Goal: Check status: Check status

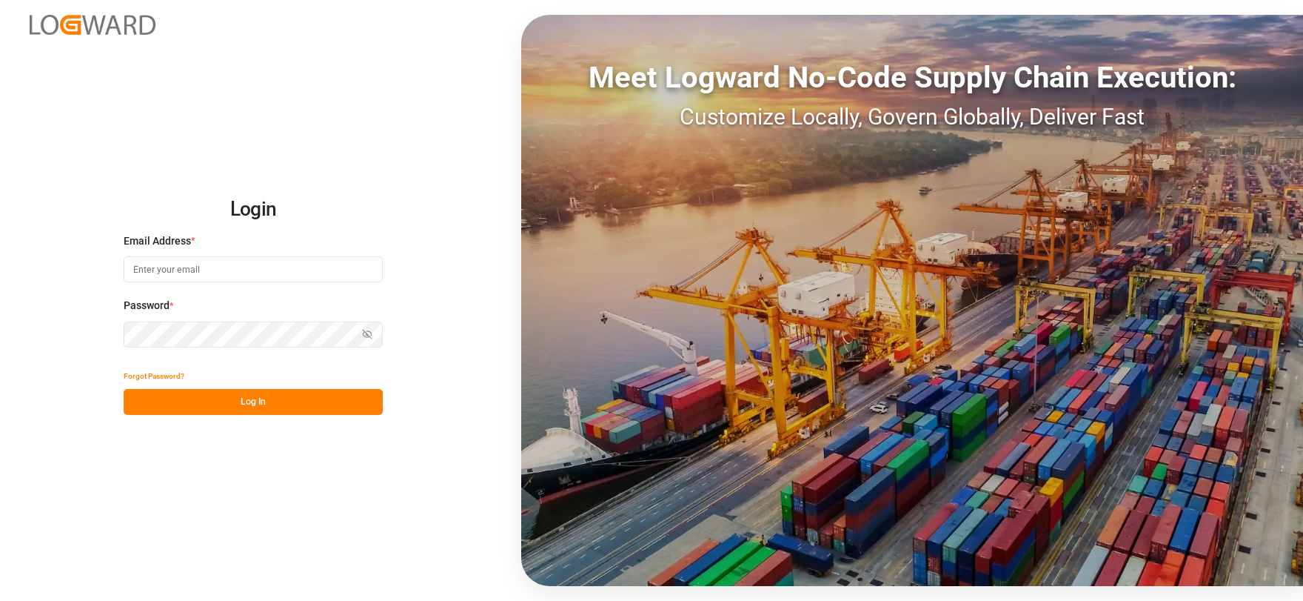
type input "[EMAIL_ADDRESS][DOMAIN_NAME]"
click at [253, 396] on button "Log In" at bounding box center [253, 402] width 259 height 26
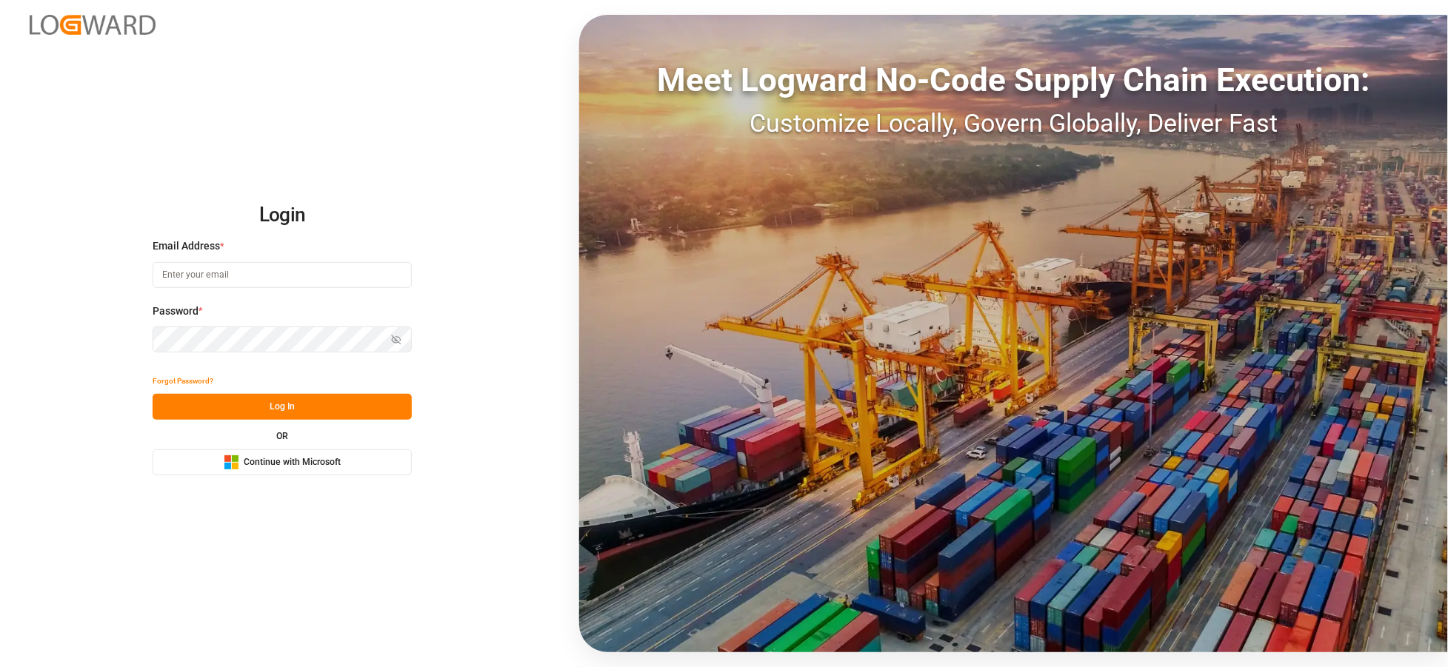
type input "[EMAIL_ADDRESS][DOMAIN_NAME]"
click at [304, 395] on button "Log In" at bounding box center [282, 407] width 259 height 26
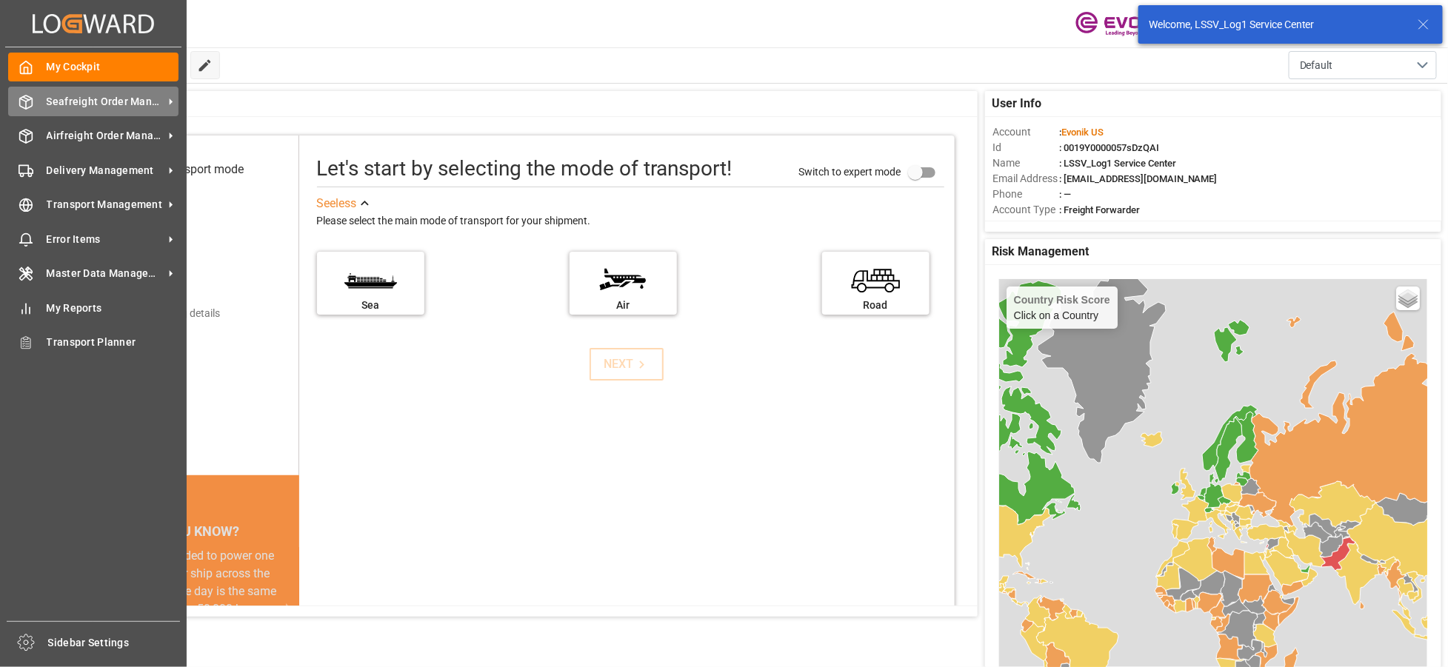
click at [117, 112] on div "Seafreight Order Management Seafreight Order Management" at bounding box center [93, 101] width 170 height 29
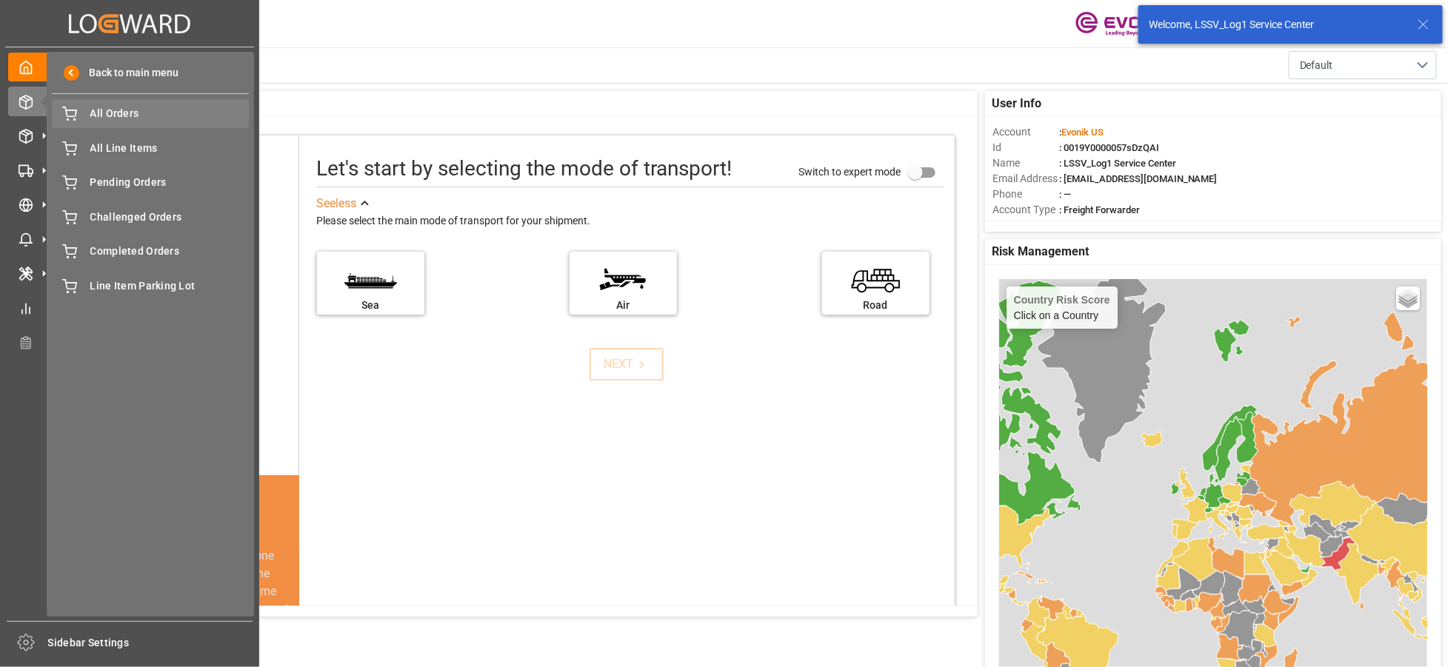
click at [127, 106] on span "All Orders" at bounding box center [169, 114] width 159 height 16
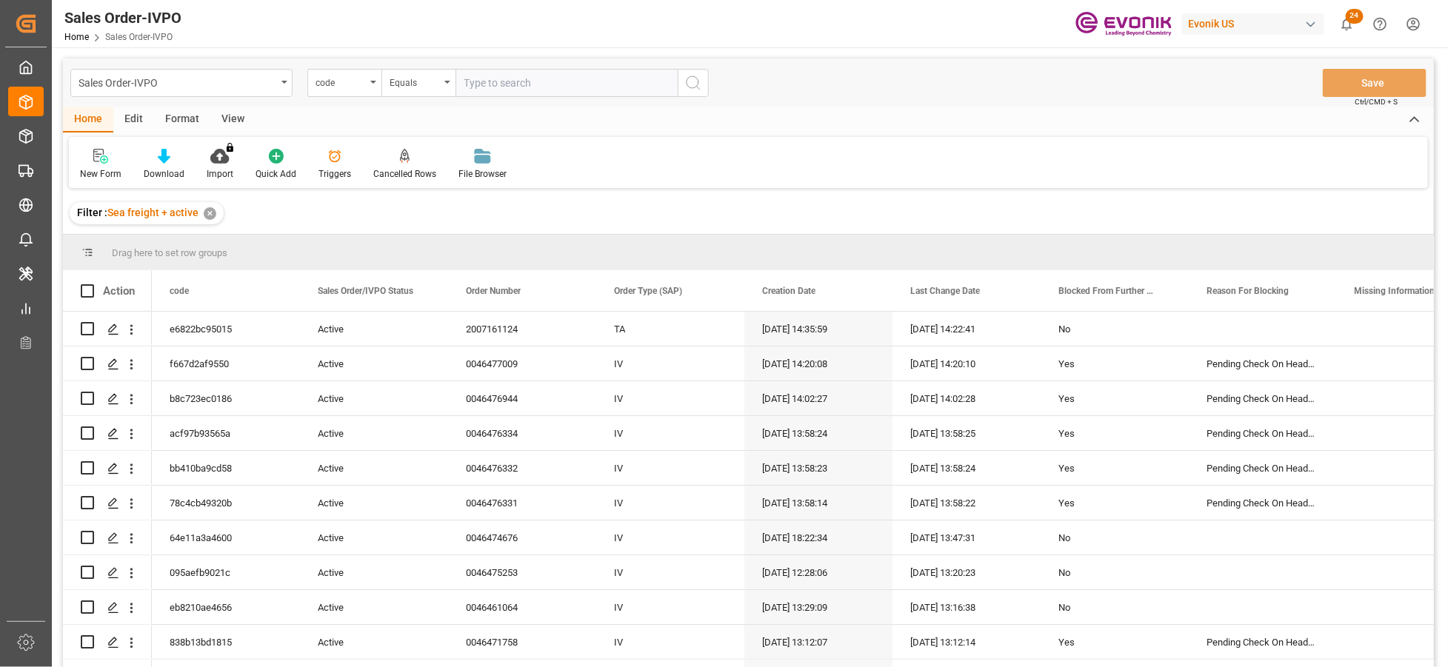
click at [353, 89] on div "code" at bounding box center [340, 81] width 50 height 17
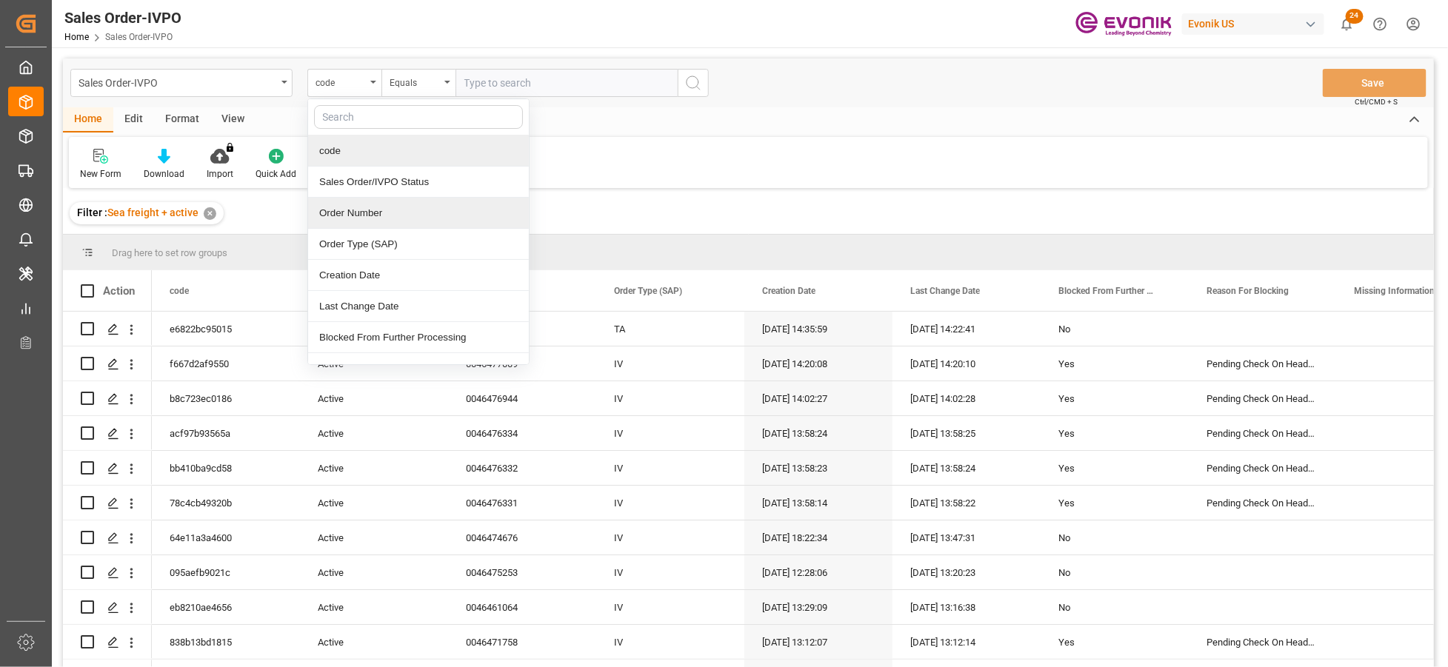
click at [380, 204] on div "Order Number" at bounding box center [418, 213] width 221 height 31
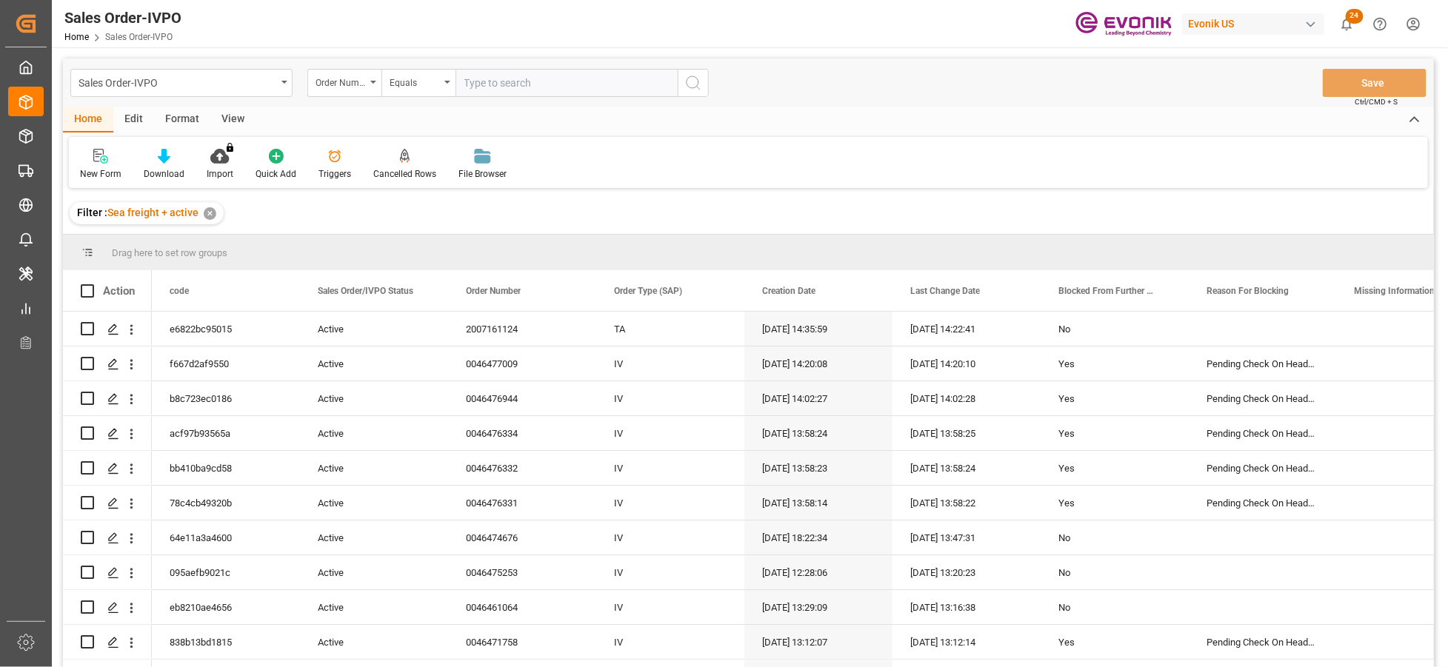
click at [472, 86] on input "text" at bounding box center [566, 83] width 222 height 28
paste input "46434334"
click at [465, 79] on input "46434334" at bounding box center [566, 83] width 222 height 28
type input "0046434334"
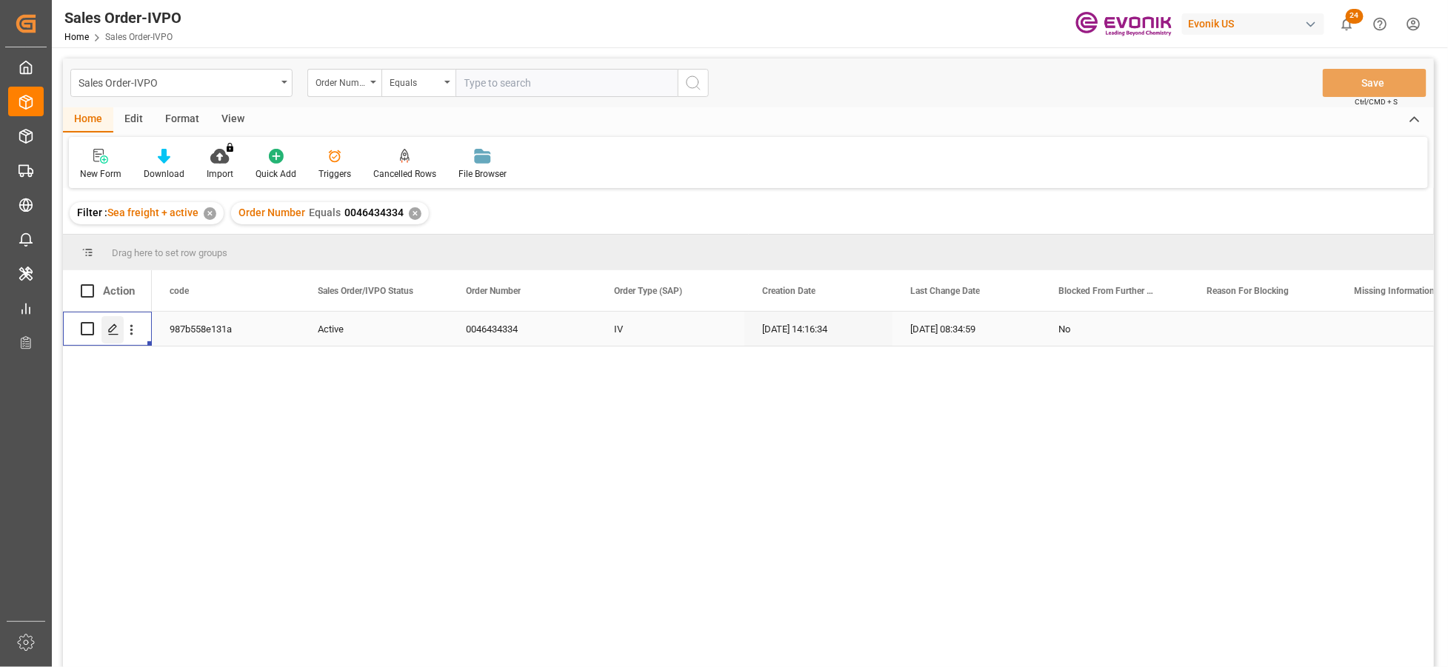
click at [108, 332] on icon "Press SPACE to select this row." at bounding box center [113, 330] width 12 height 12
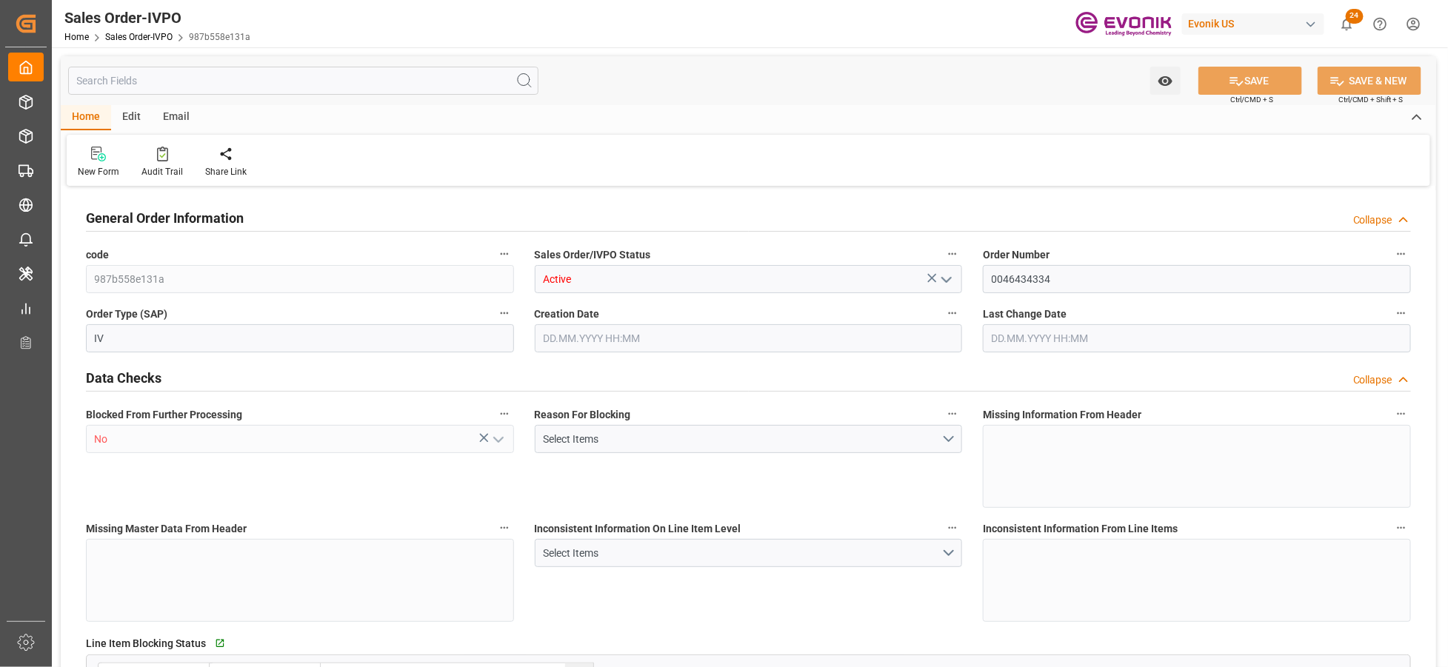
type input "BEANR"
type input "0"
type input "1"
type input "2"
type input "21000"
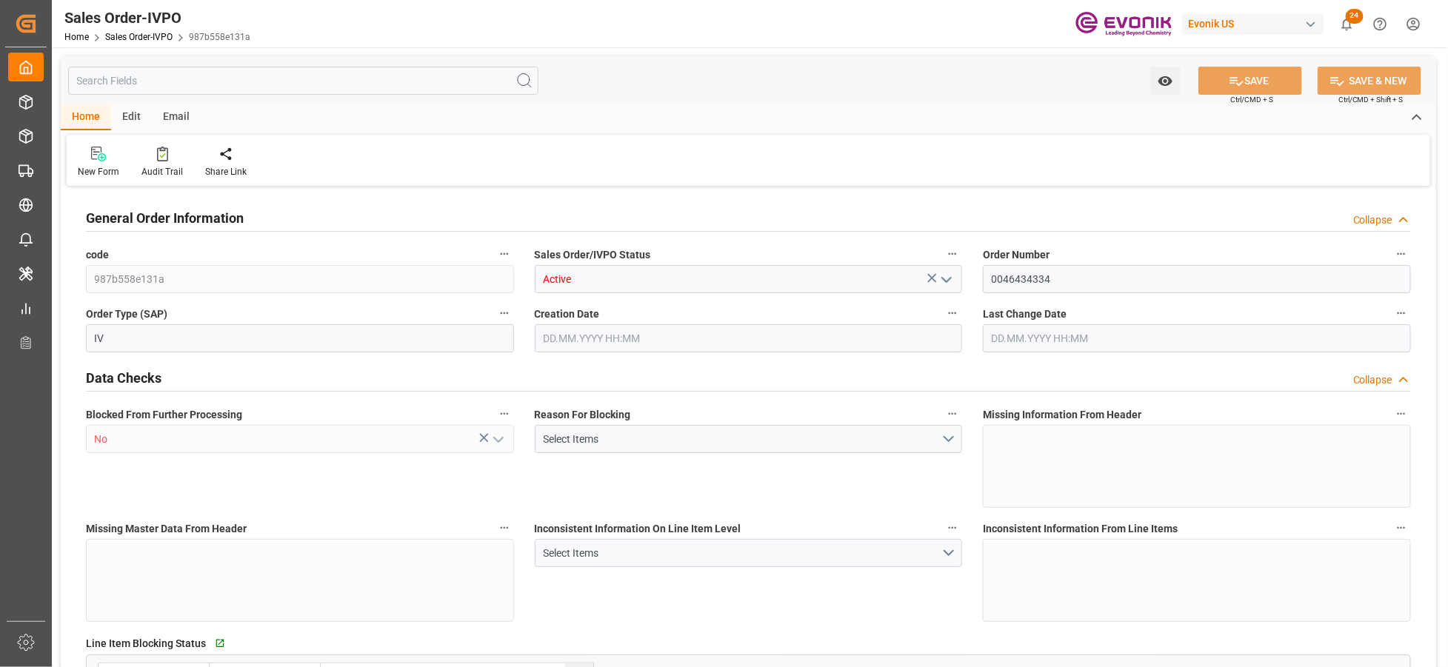
type input "0"
type input "17000"
type input "30"
type input "[DATE] 14:16"
type input "[DATE] 08:34"
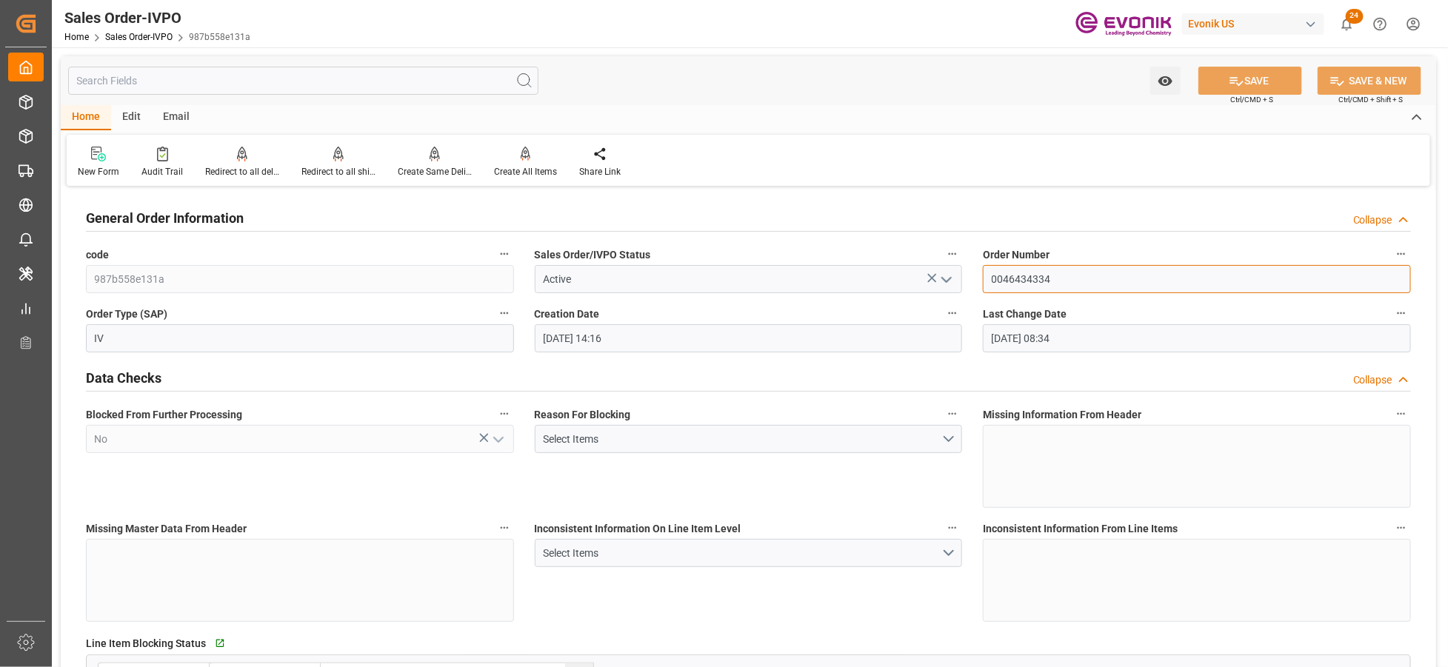
drag, startPoint x: 1061, startPoint y: 278, endPoint x: 974, endPoint y: 276, distance: 87.4
click at [974, 276] on div "Order Number 0046434334" at bounding box center [1196, 268] width 449 height 59
click at [955, 389] on div "Data Checks Collapse" at bounding box center [748, 377] width 1325 height 28
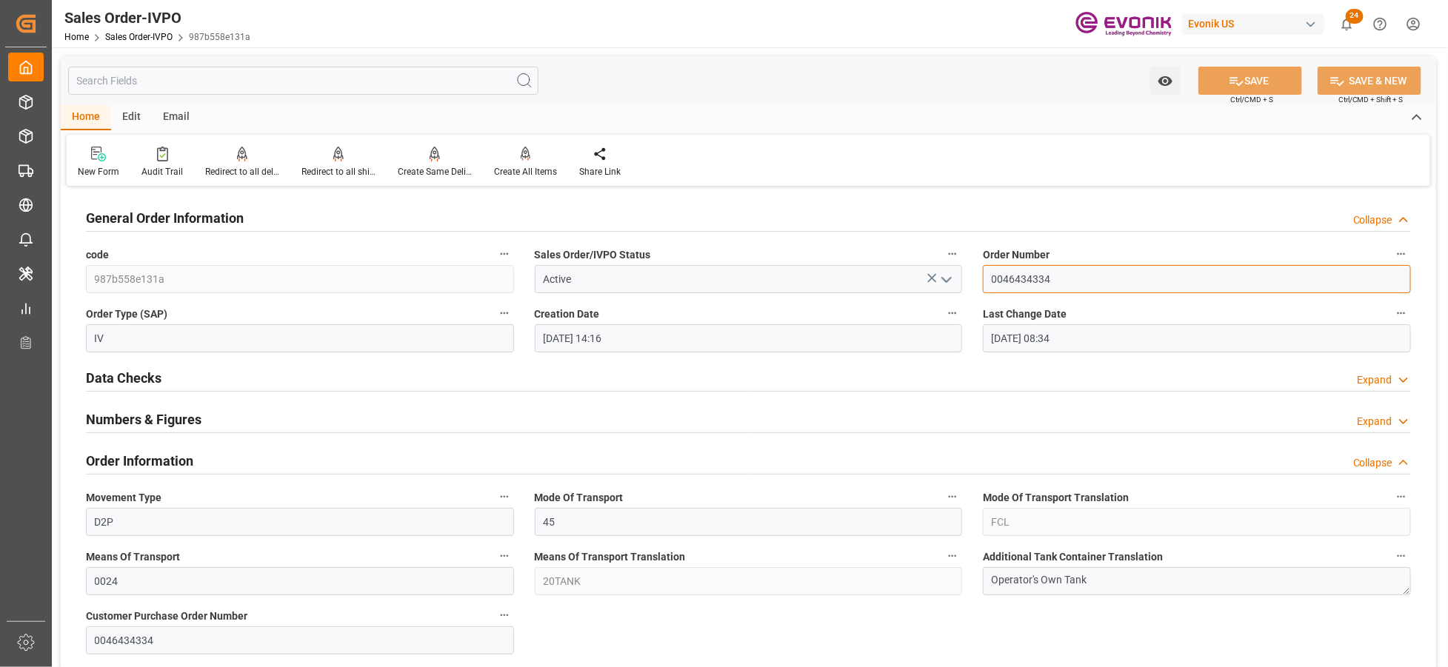
drag, startPoint x: 1082, startPoint y: 272, endPoint x: 973, endPoint y: 274, distance: 108.9
click at [973, 274] on div "Order Number 0046434334" at bounding box center [1196, 268] width 449 height 59
click at [937, 380] on div "Data Checks Expand" at bounding box center [748, 377] width 1325 height 28
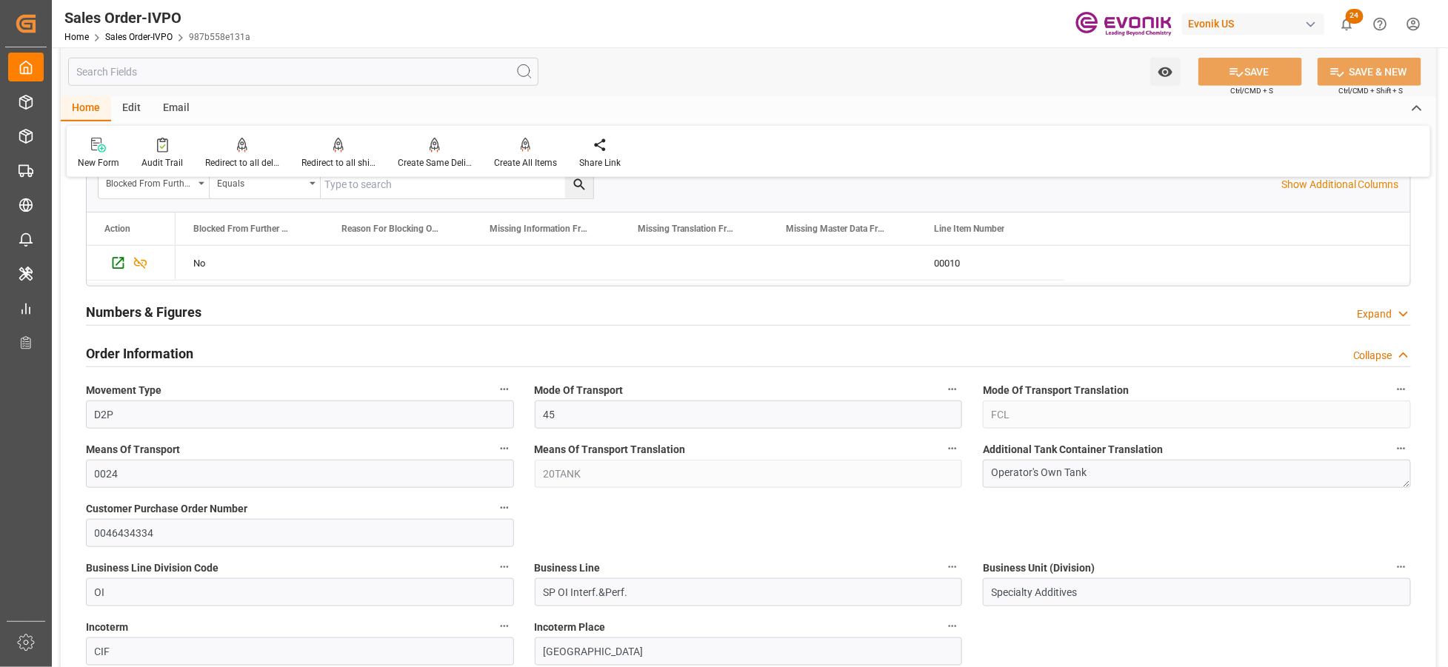
scroll to position [658, 0]
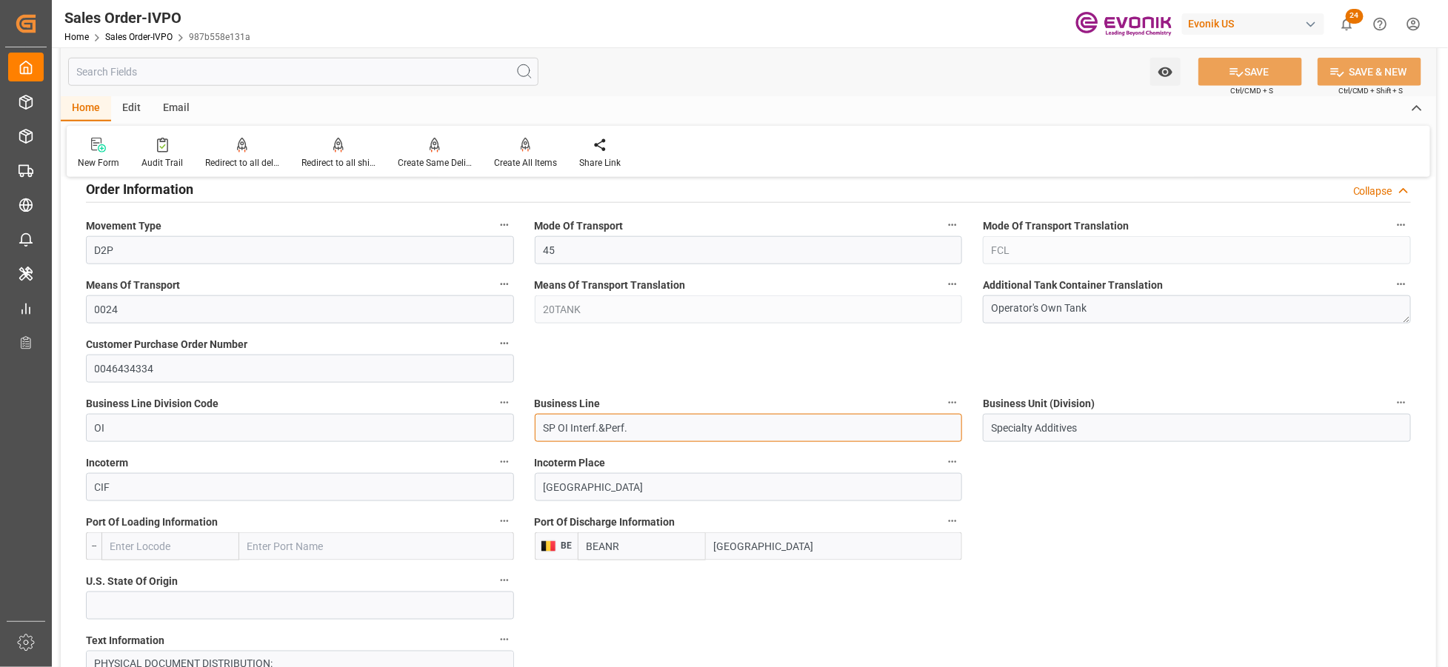
drag, startPoint x: 638, startPoint y: 431, endPoint x: 516, endPoint y: 432, distance: 121.4
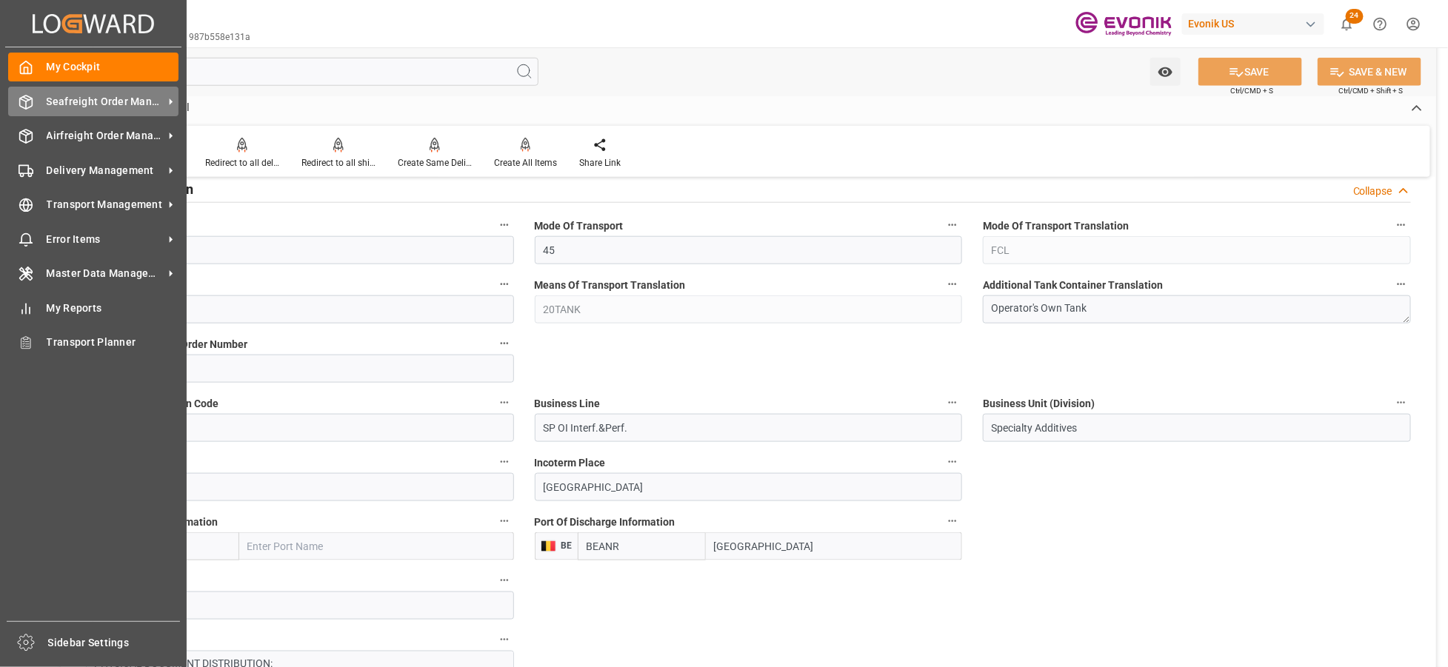
click at [89, 104] on span "Seafreight Order Management" at bounding box center [105, 102] width 117 height 16
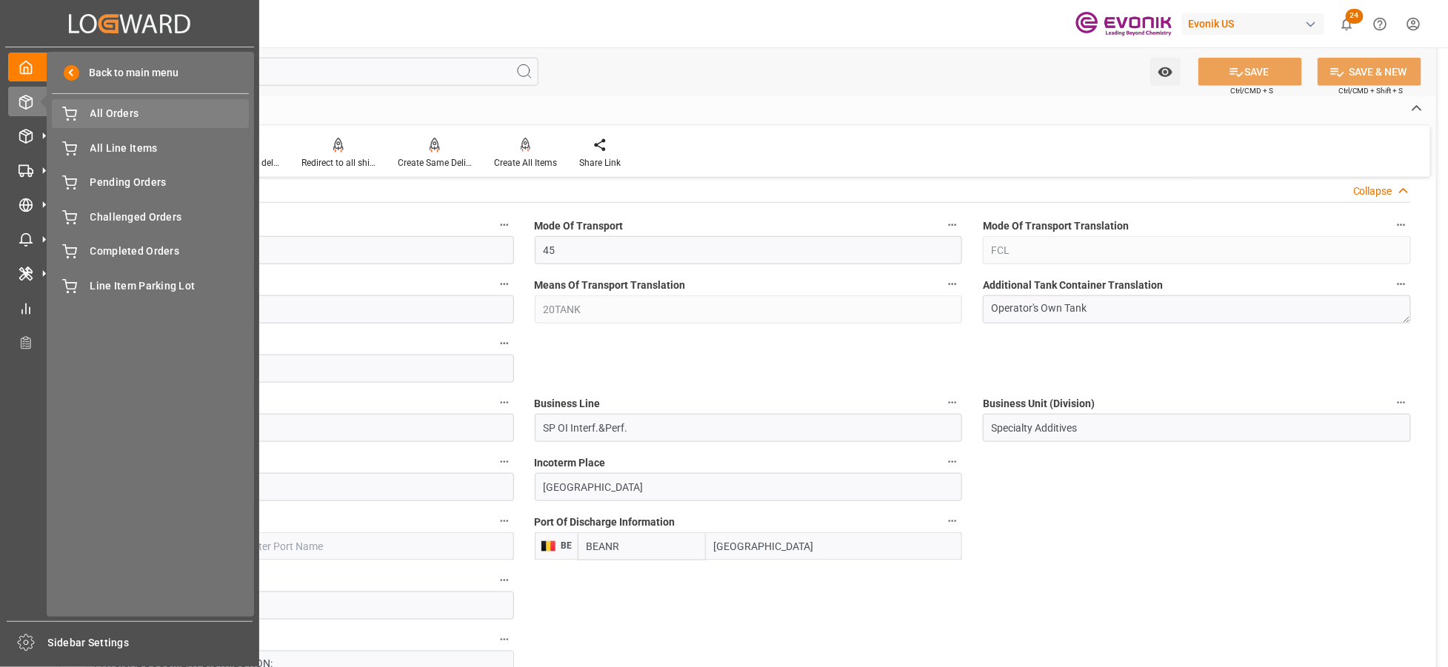
click at [129, 123] on div "All Orders All Orders" at bounding box center [150, 113] width 197 height 29
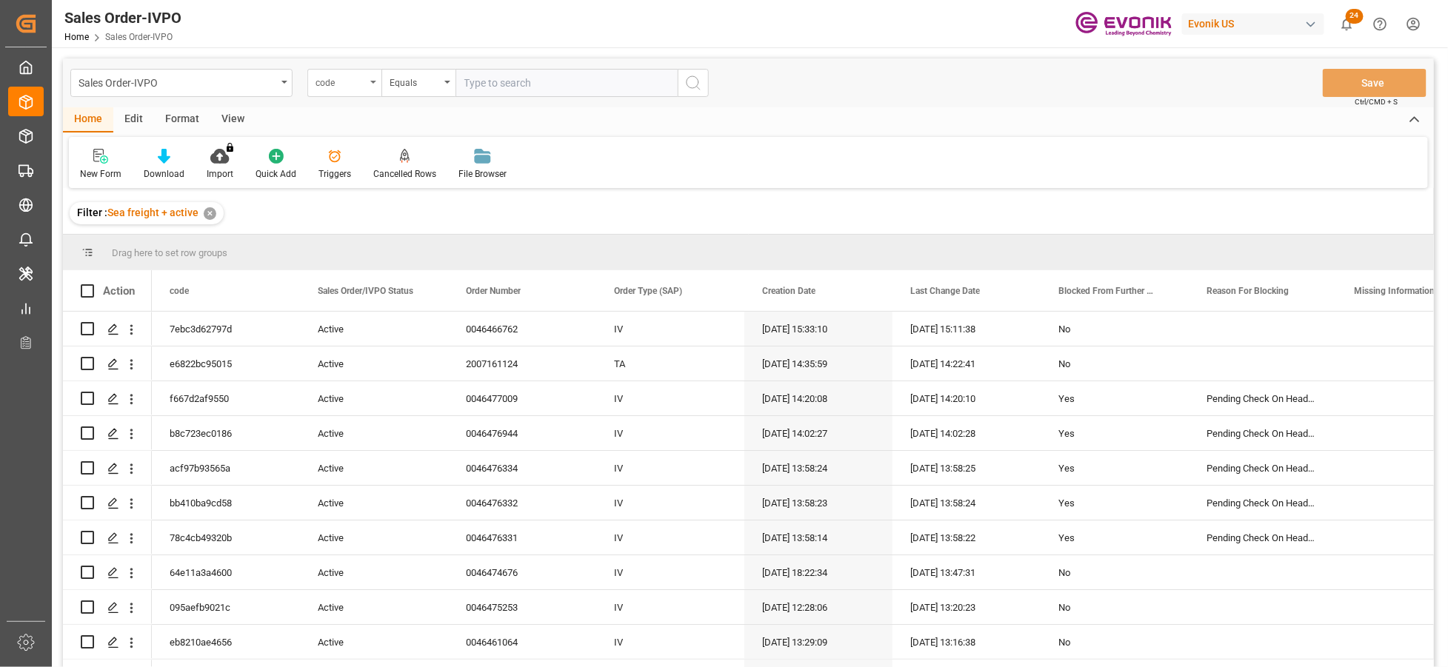
click at [367, 82] on div "code" at bounding box center [344, 83] width 74 height 28
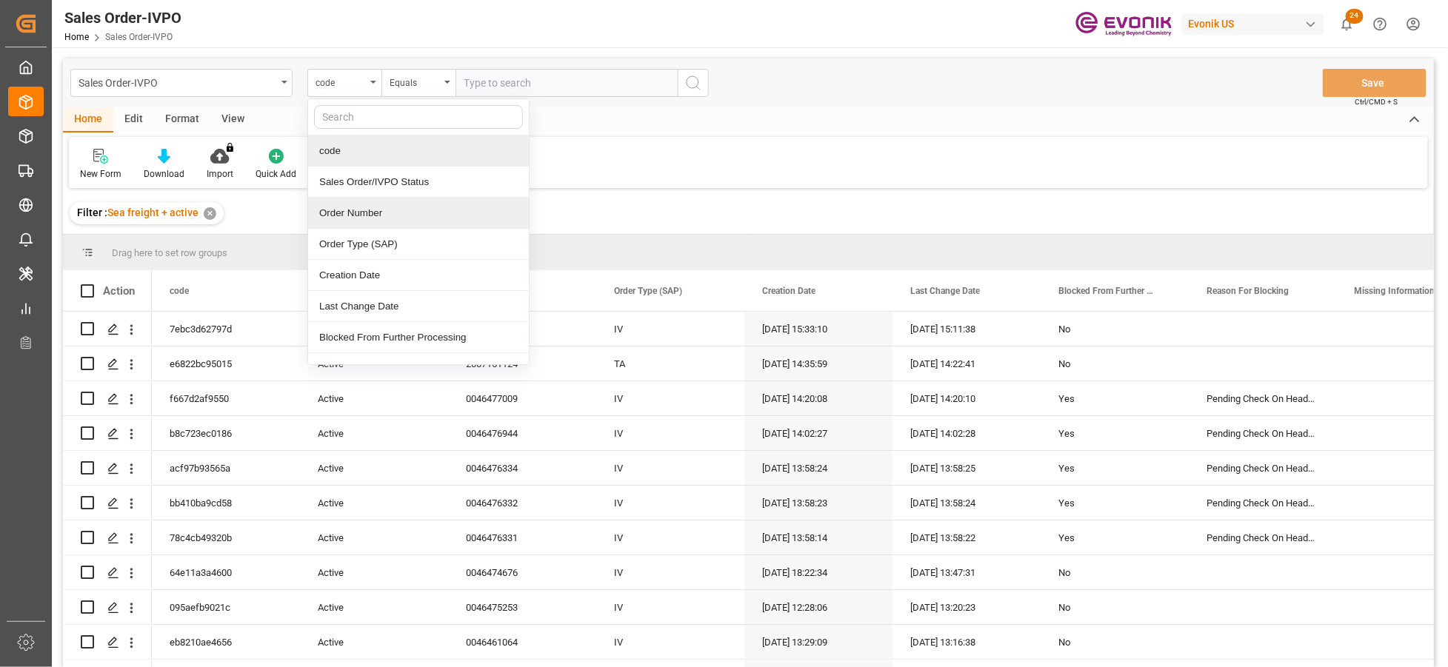
click at [398, 212] on div "Order Number" at bounding box center [418, 213] width 221 height 31
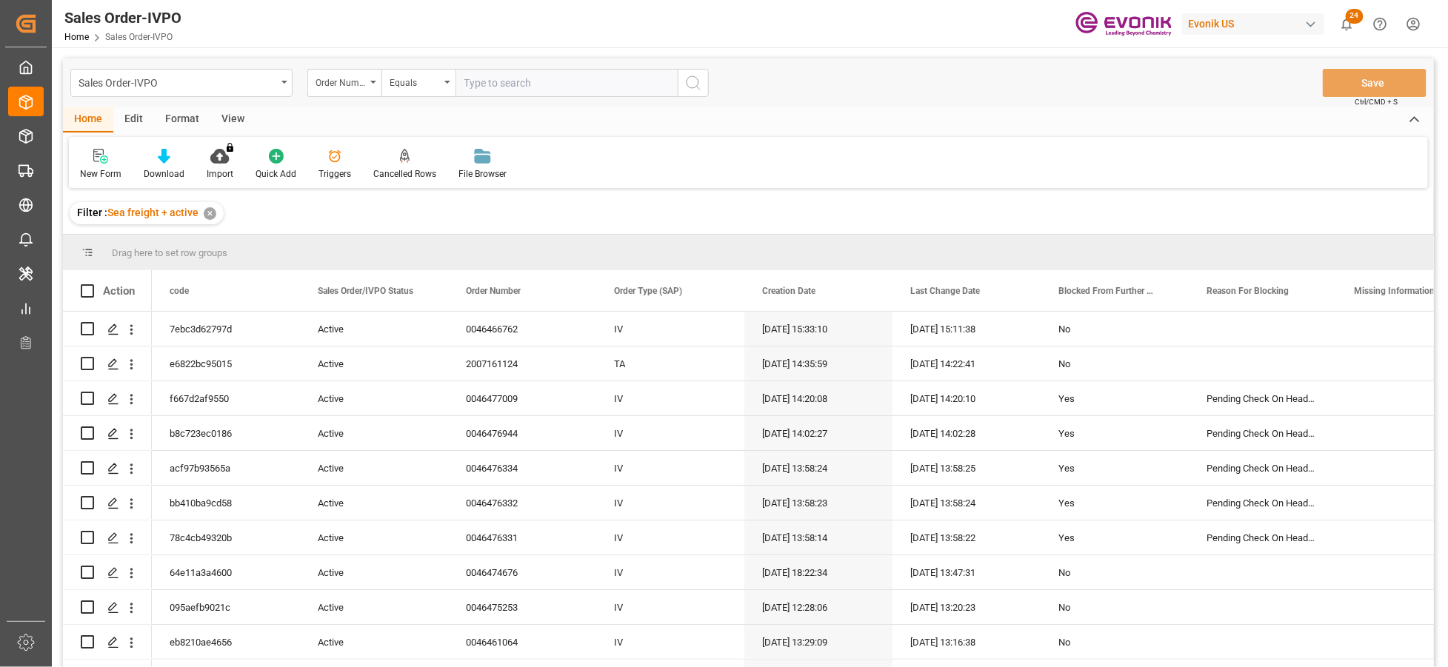
click at [508, 80] on input "text" at bounding box center [566, 83] width 222 height 28
paste input "2007123580"
type input "2007123580"
click at [686, 83] on icon "search button" at bounding box center [693, 83] width 18 height 18
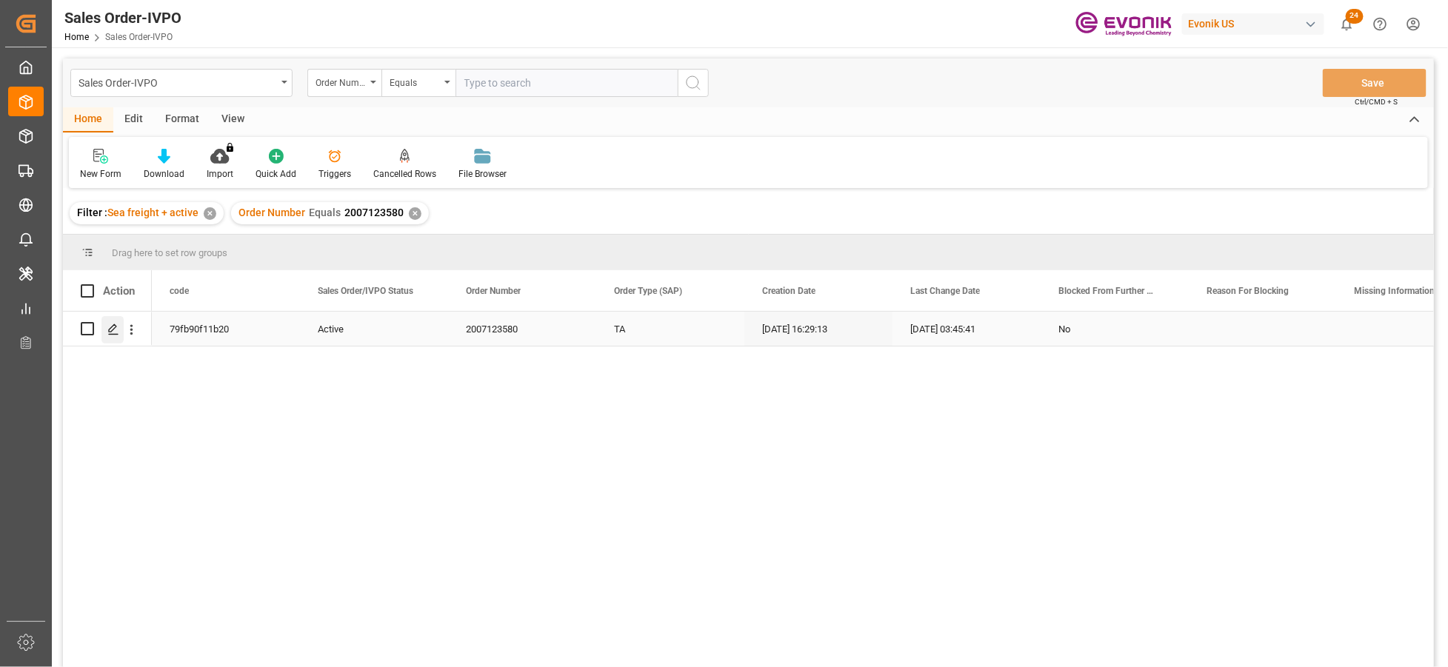
click at [123, 329] on div "Press SPACE to select this row." at bounding box center [112, 329] width 22 height 27
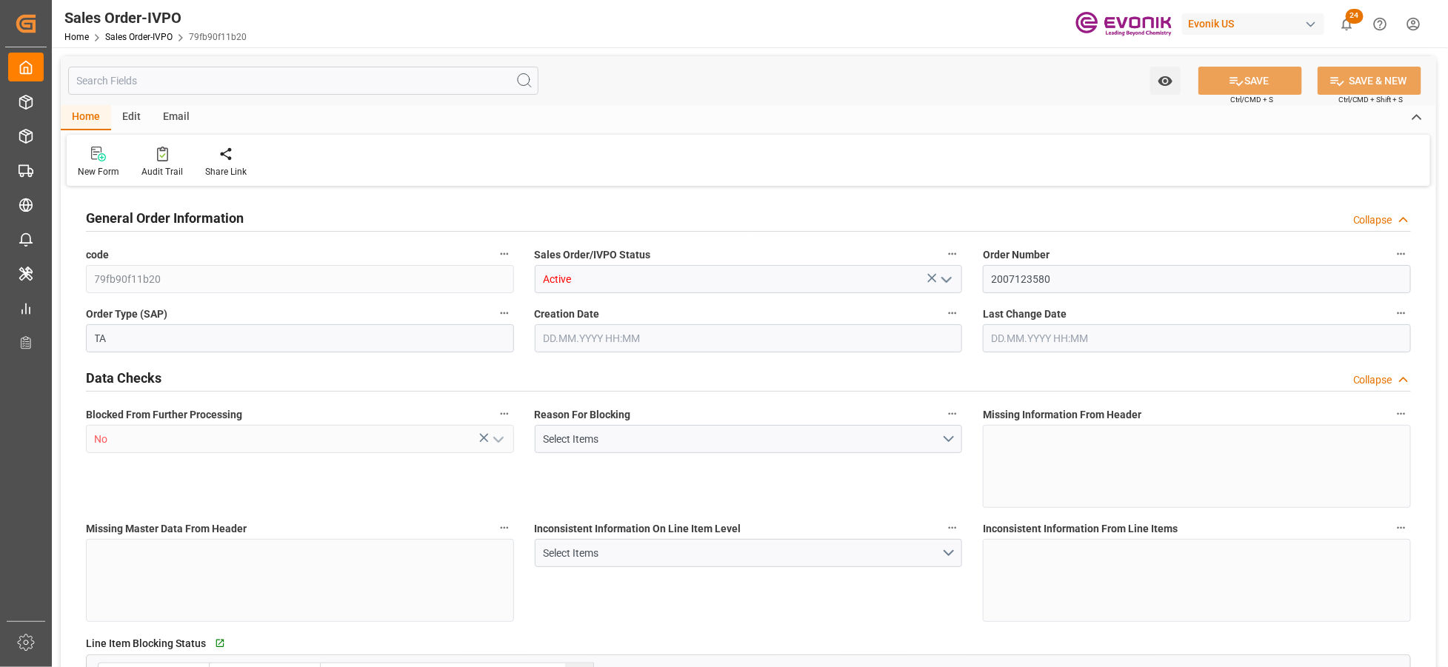
type input "DOCAU"
type input "0"
type input "1"
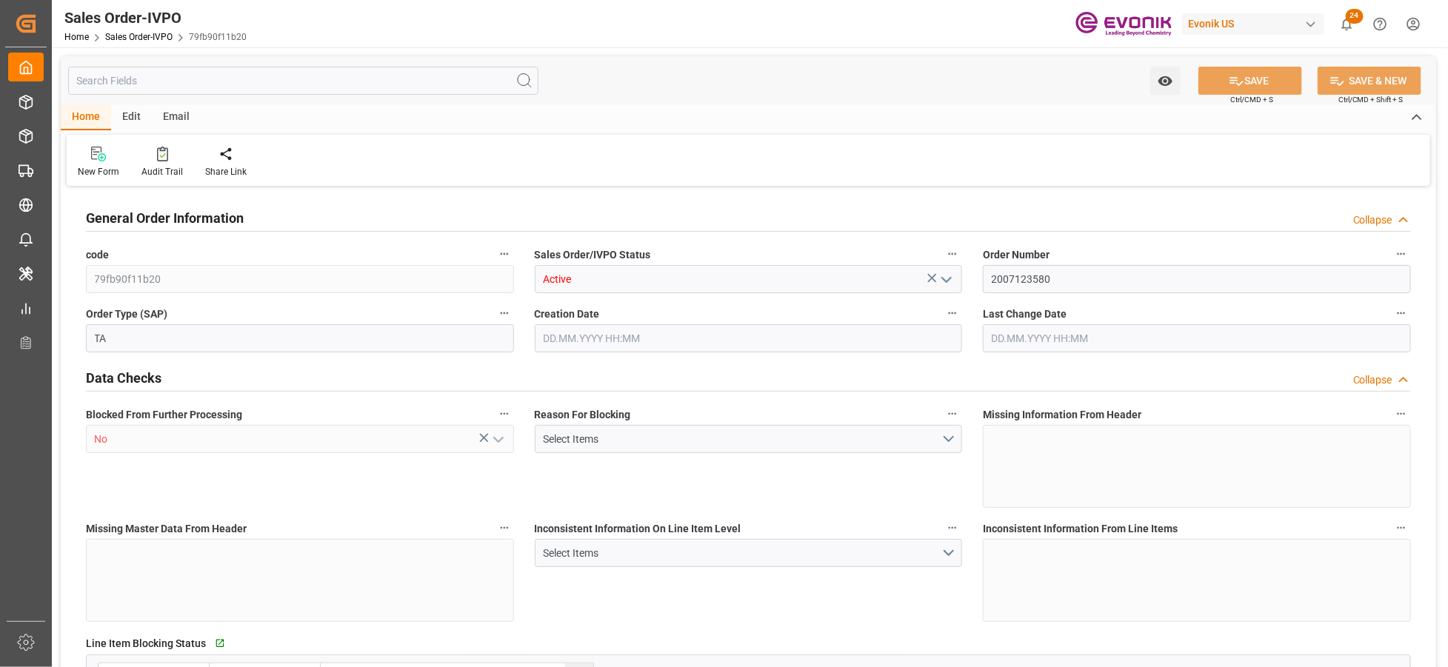
type input "4739.52"
type input "45.8938"
type input "19000"
type input "60"
type input "[DATE] 16:29"
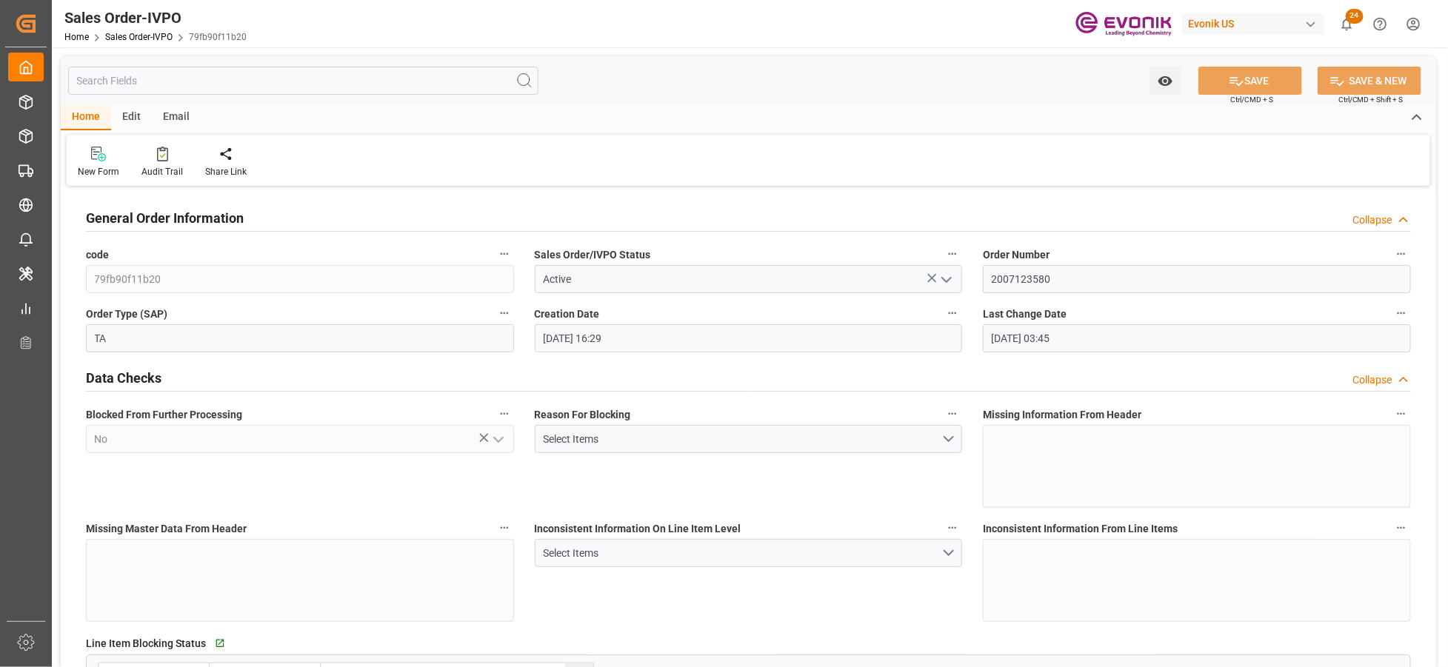
type input "[DATE] 03:45"
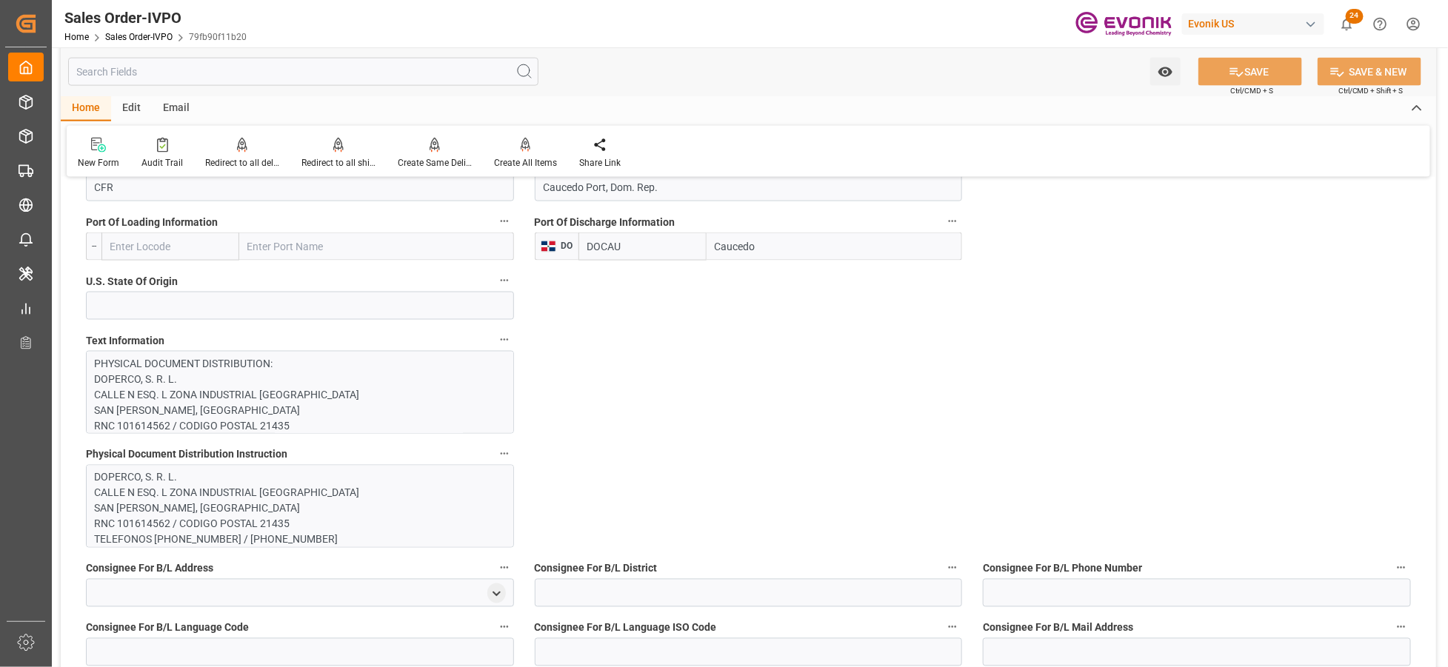
scroll to position [1151, 0]
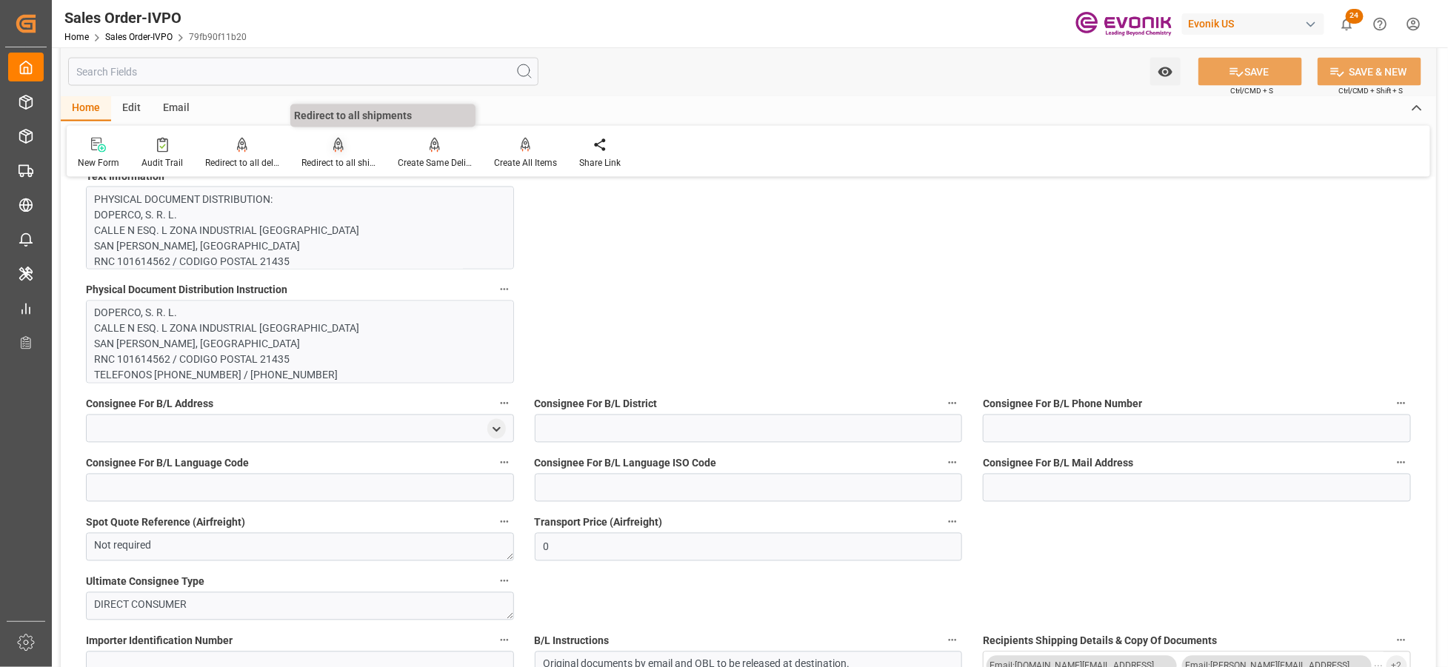
click at [324, 153] on div "Redirect to all shipments" at bounding box center [338, 153] width 96 height 33
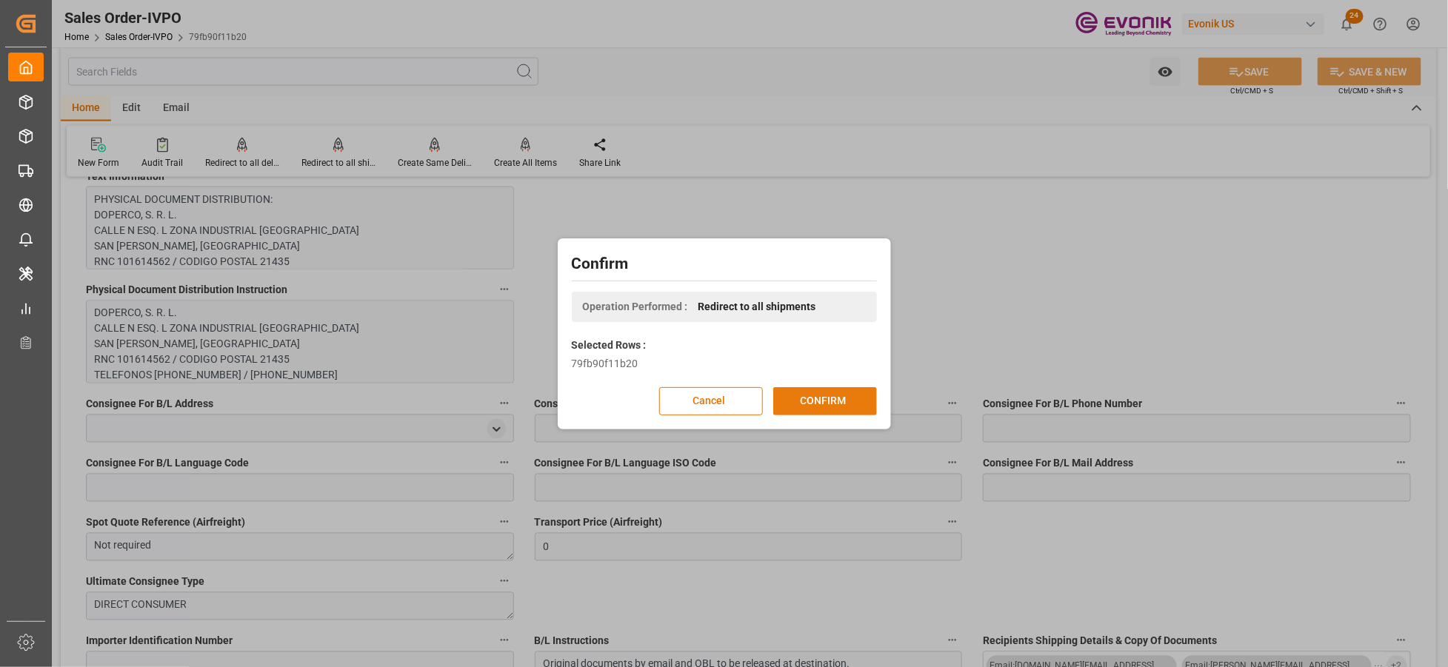
click at [802, 409] on button "CONFIRM" at bounding box center [825, 401] width 104 height 28
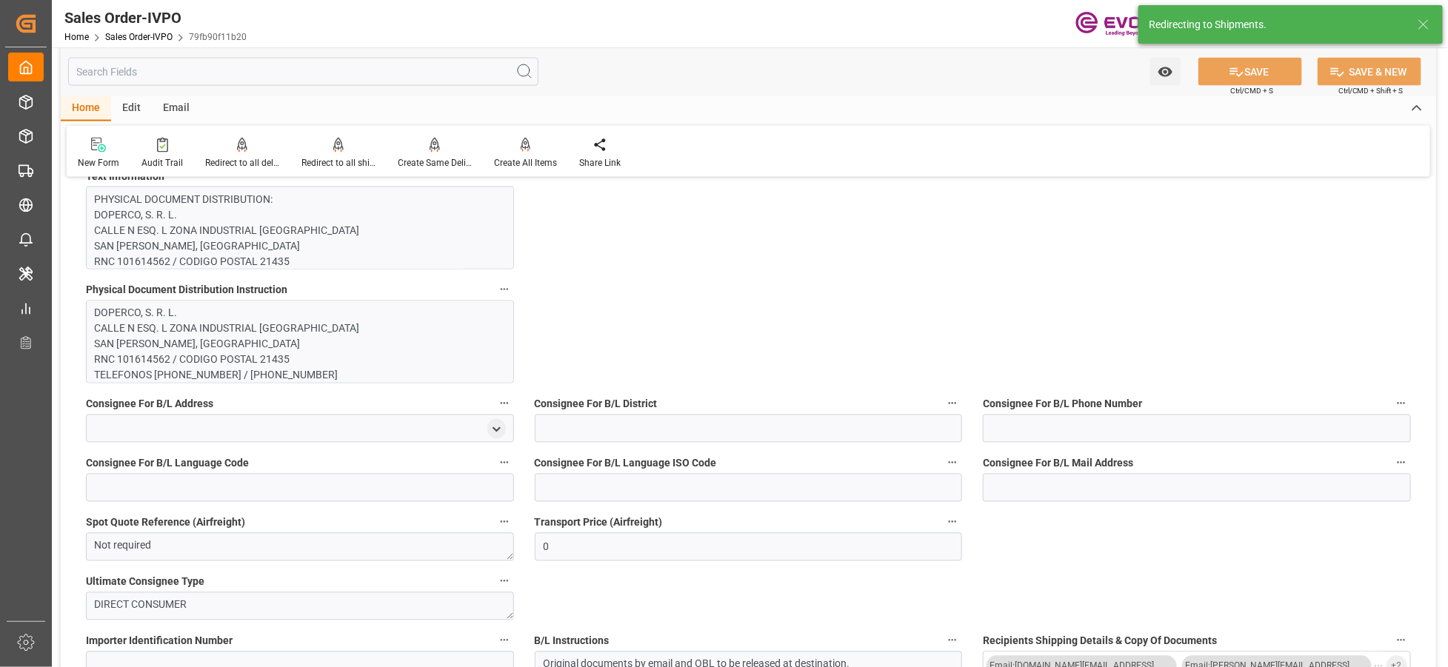
type input "[DATE] 16:29"
type input "[DATE] 03:45"
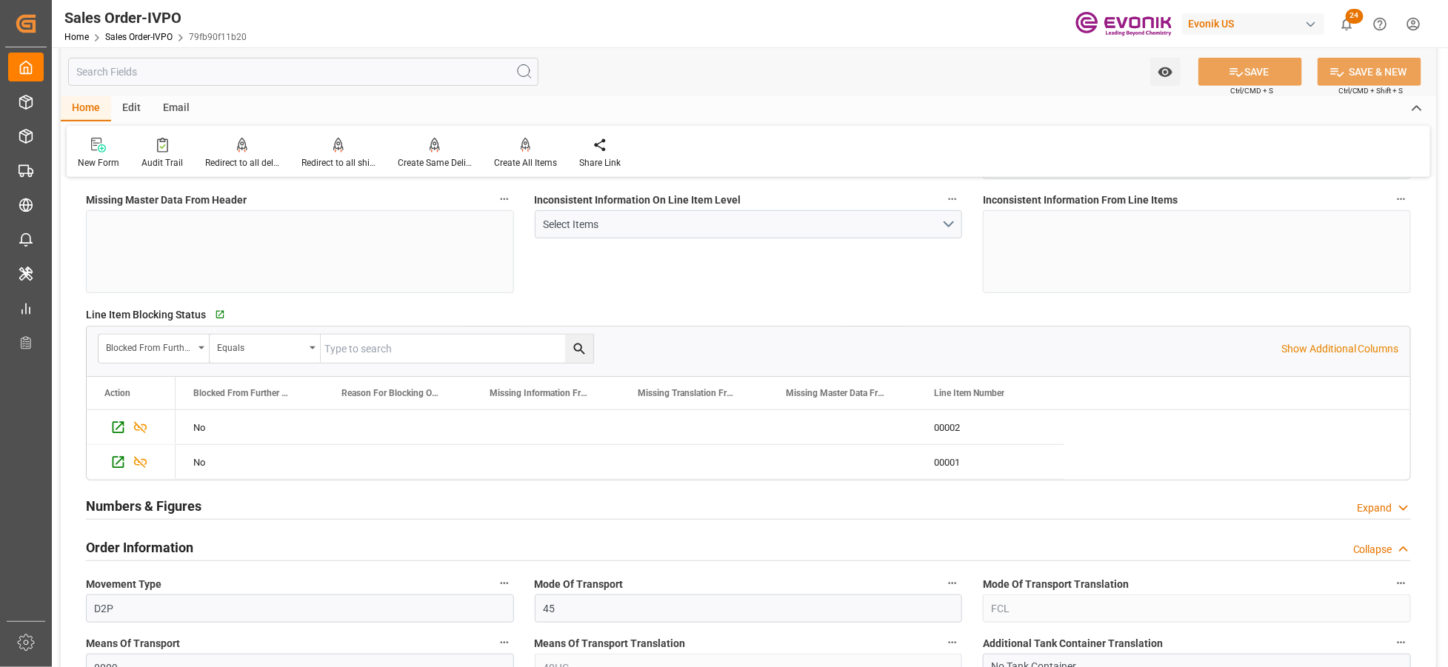
scroll to position [0, 0]
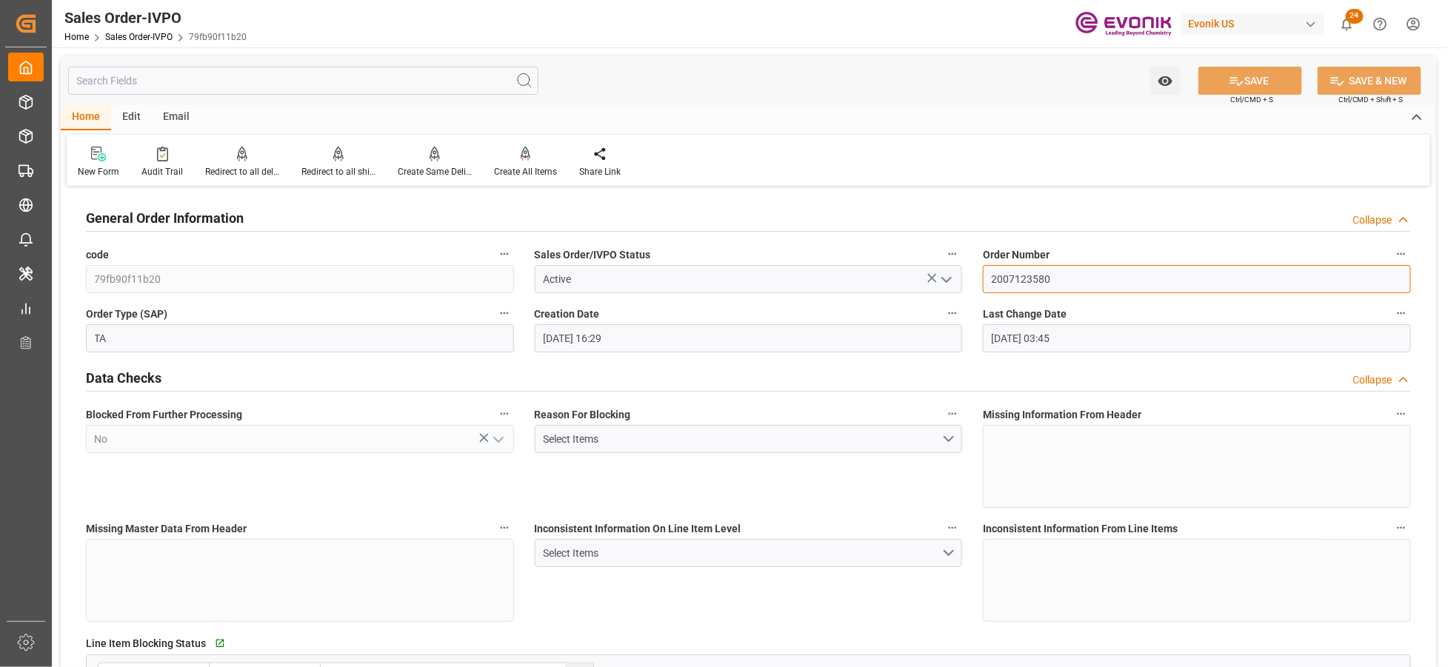
drag, startPoint x: 1061, startPoint y: 278, endPoint x: 956, endPoint y: 279, distance: 105.1
click at [855, 603] on div "Inconsistent Information On Line Item Level Select Items" at bounding box center [748, 570] width 449 height 114
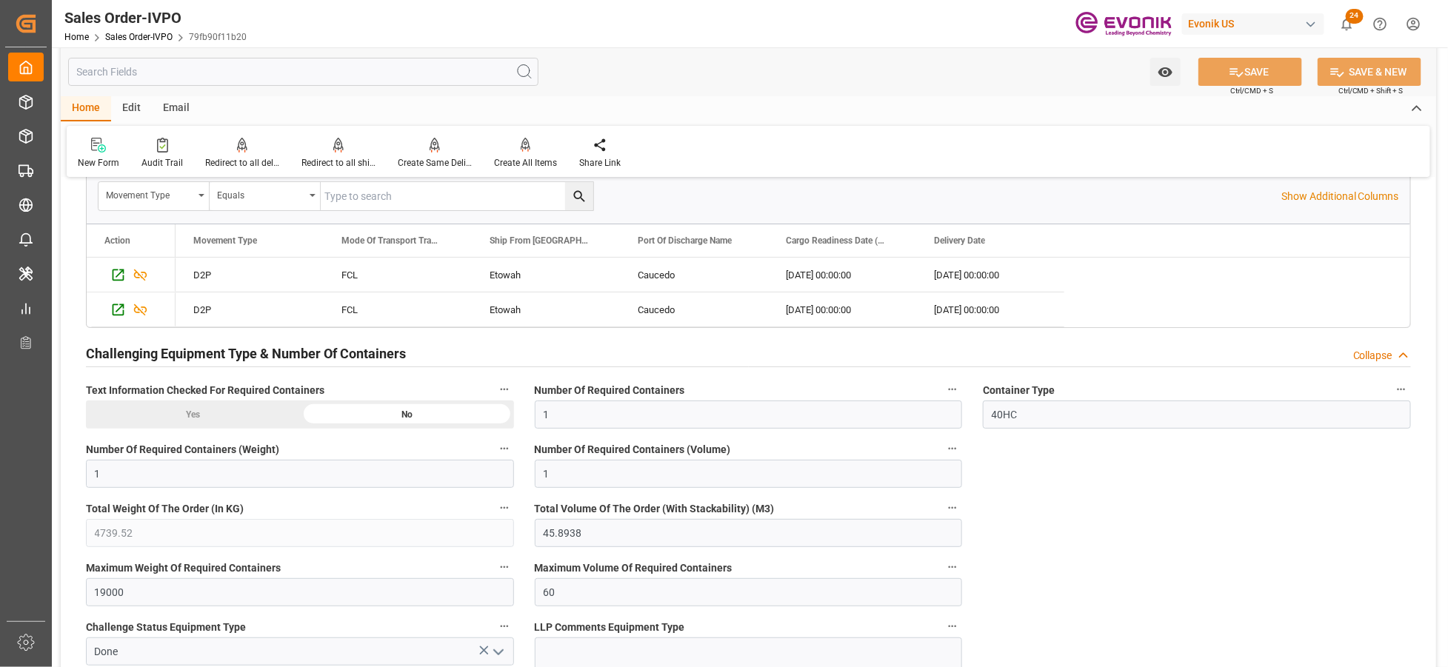
scroll to position [2468, 0]
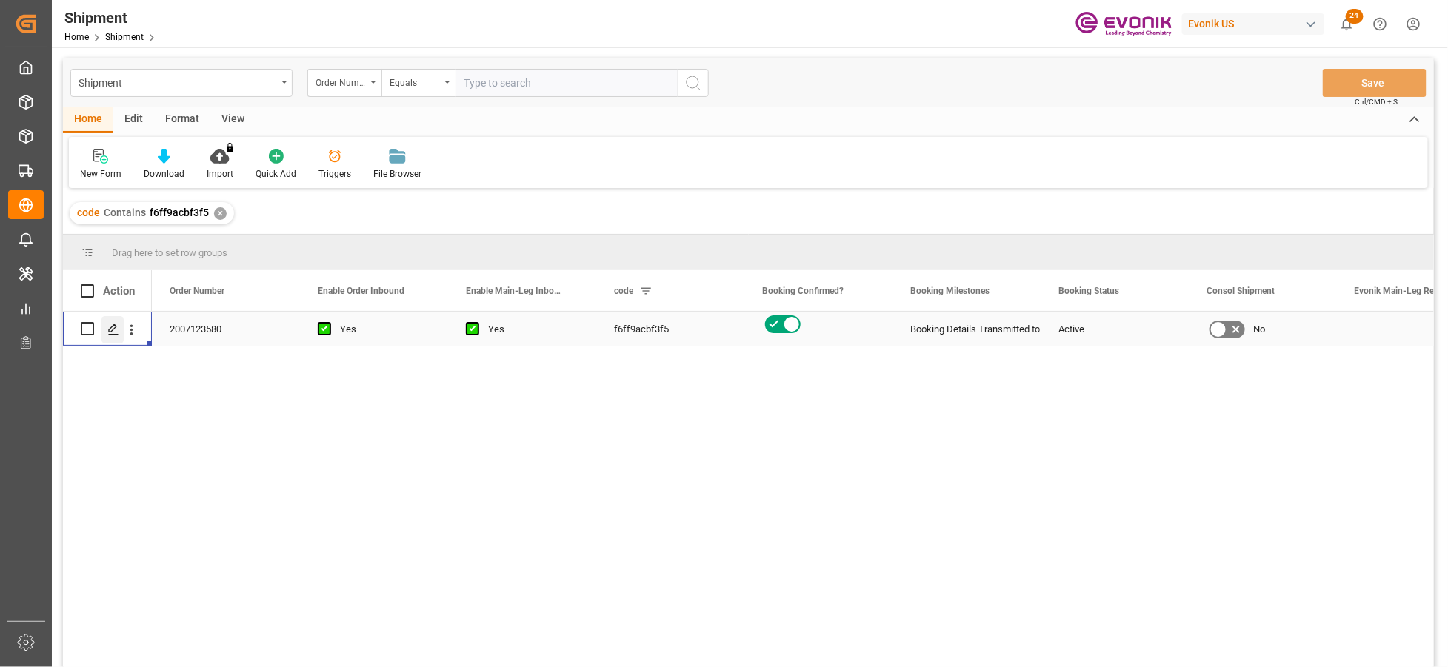
click at [110, 328] on polygon "Press SPACE to select this row." at bounding box center [112, 327] width 7 height 7
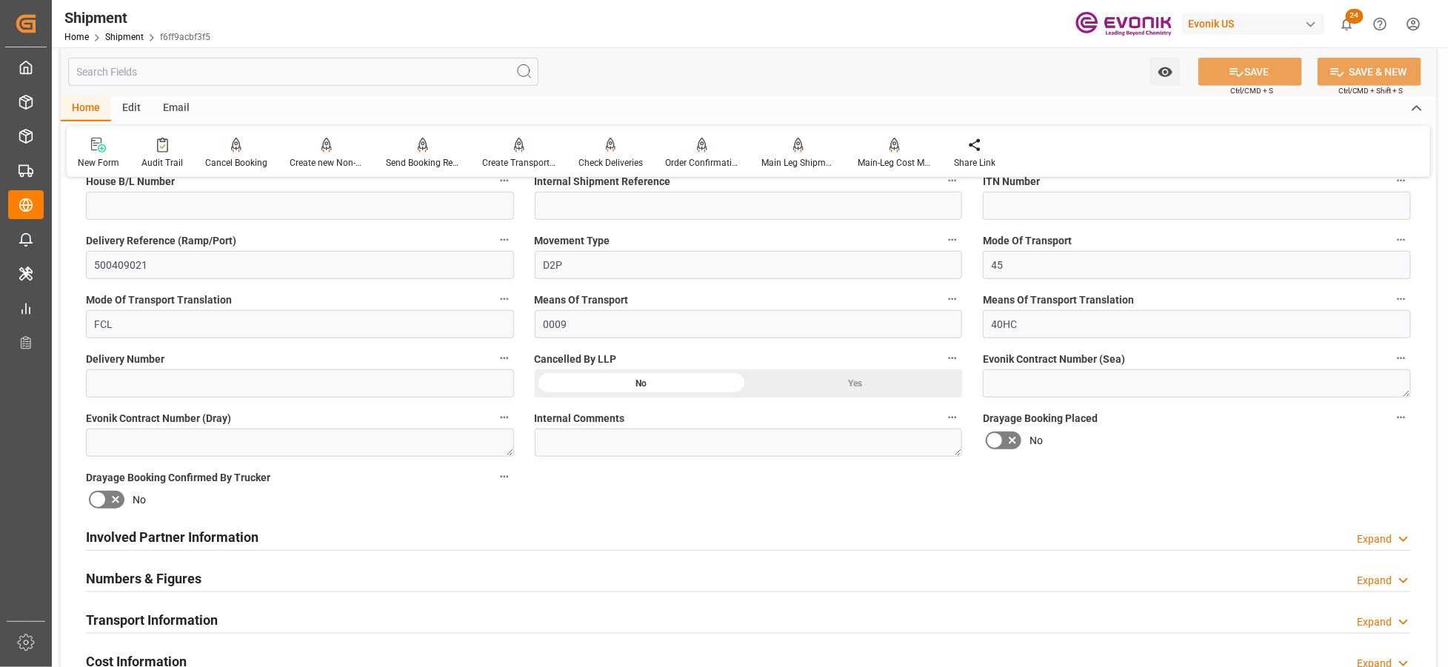
scroll to position [658, 0]
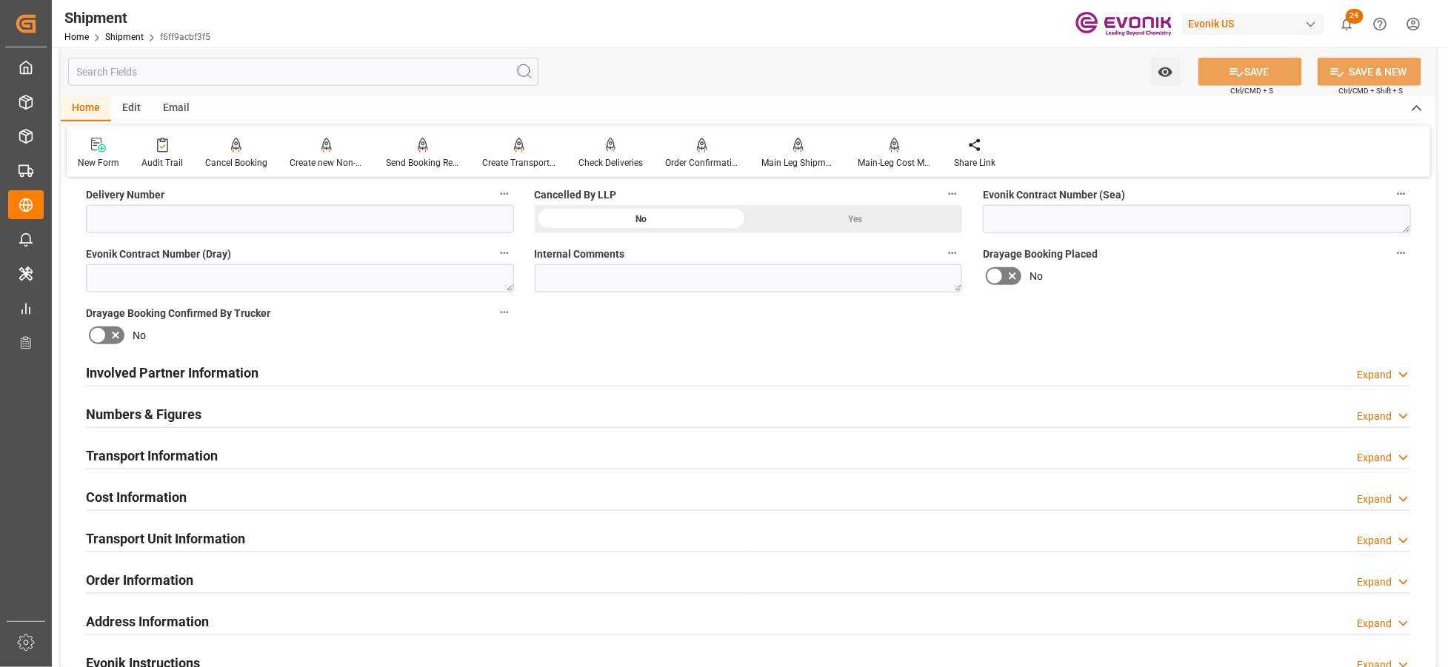
click at [648, 379] on div "Involved Partner Information Expand" at bounding box center [748, 372] width 1325 height 28
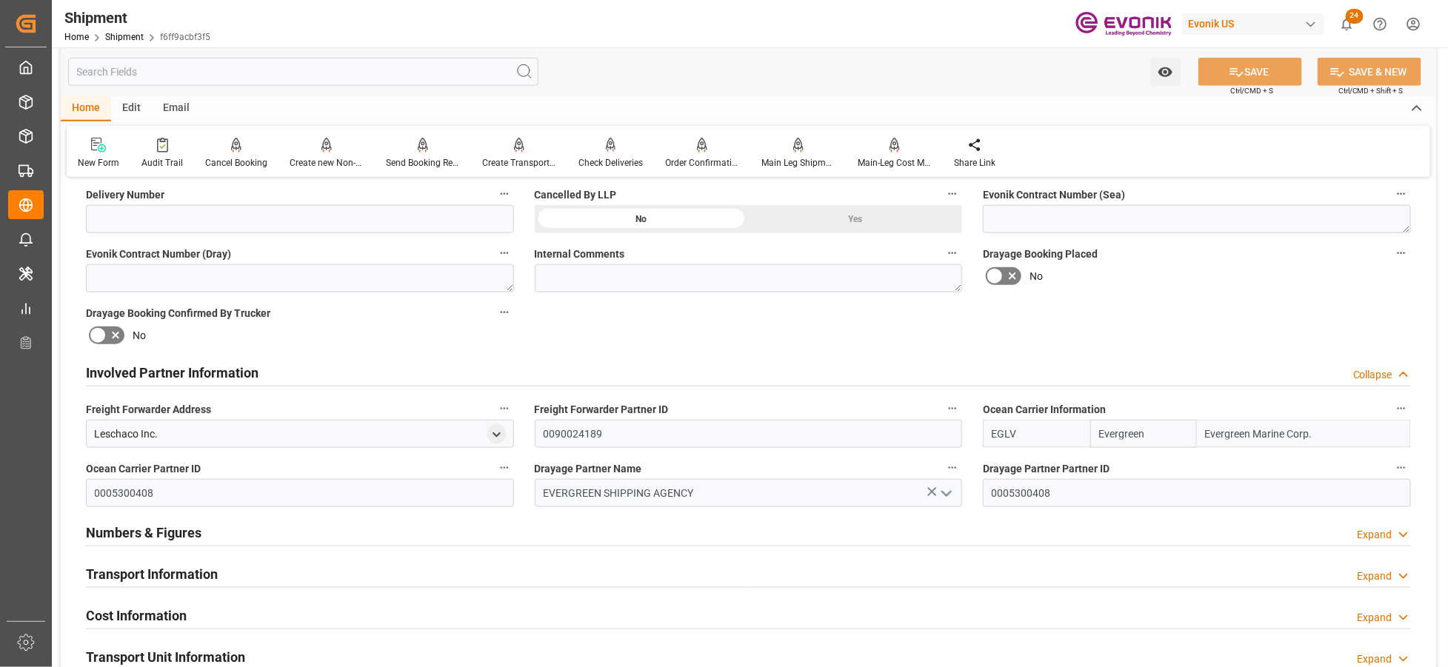
scroll to position [823, 0]
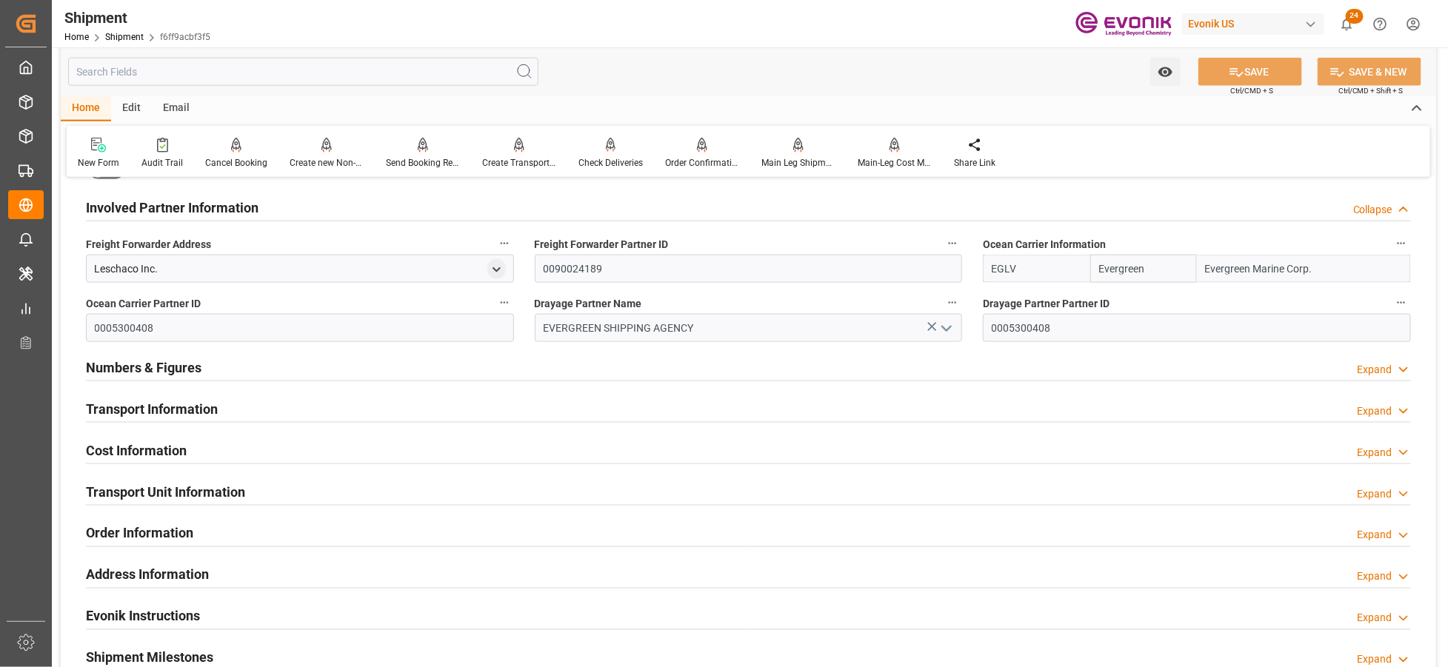
click at [699, 401] on div "Transport Information Expand" at bounding box center [748, 408] width 1325 height 28
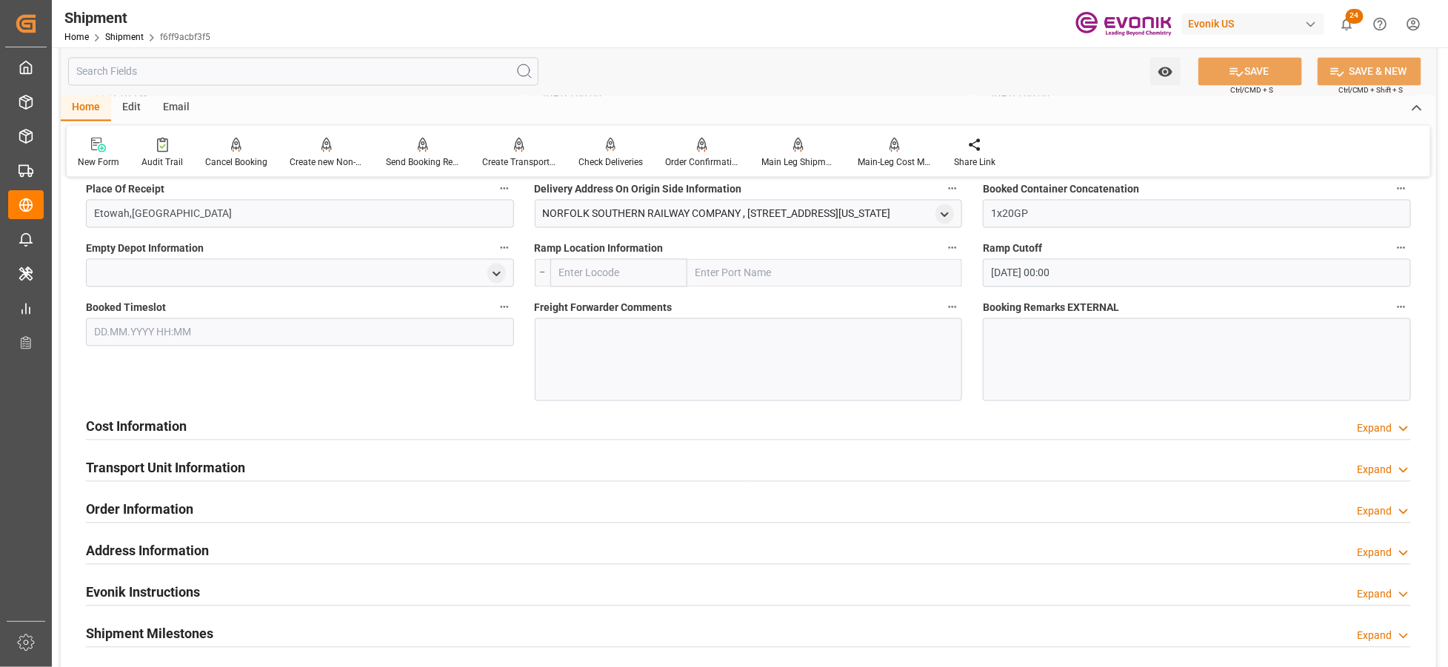
scroll to position [1481, 0]
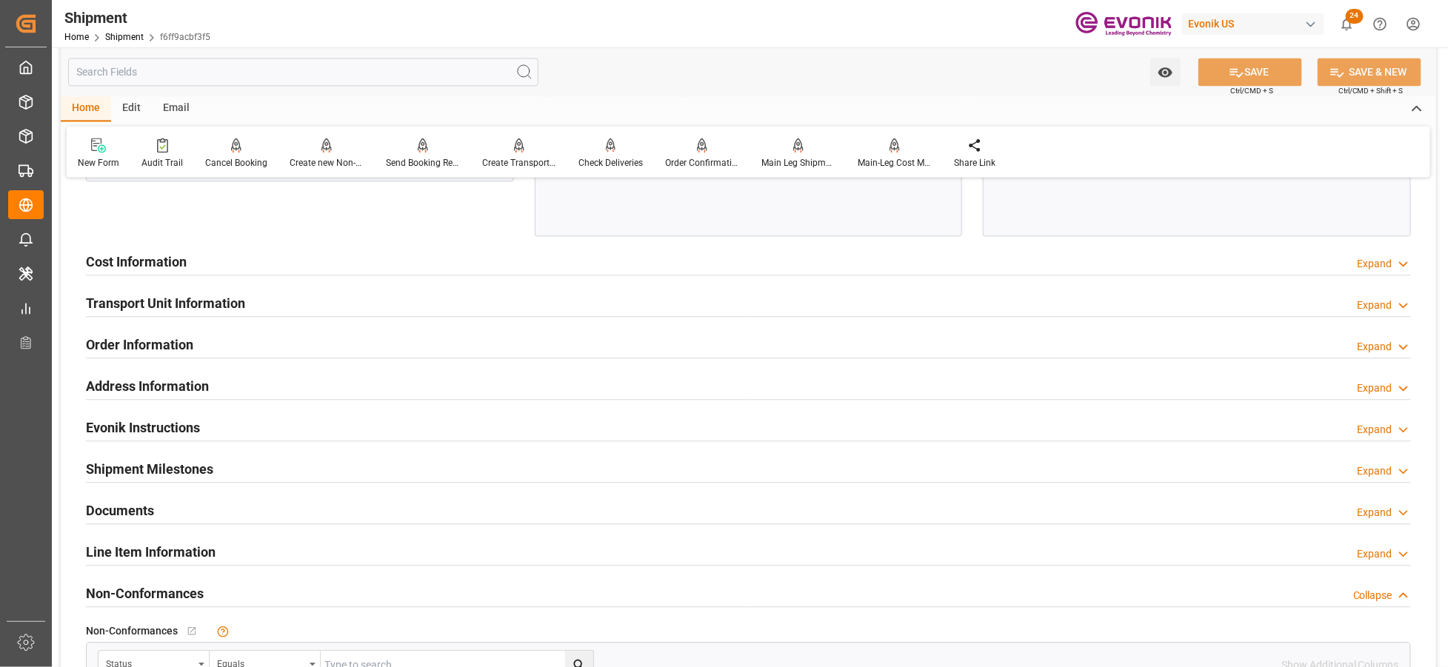
click at [522, 267] on div "Cost Information Expand" at bounding box center [748, 261] width 1325 height 28
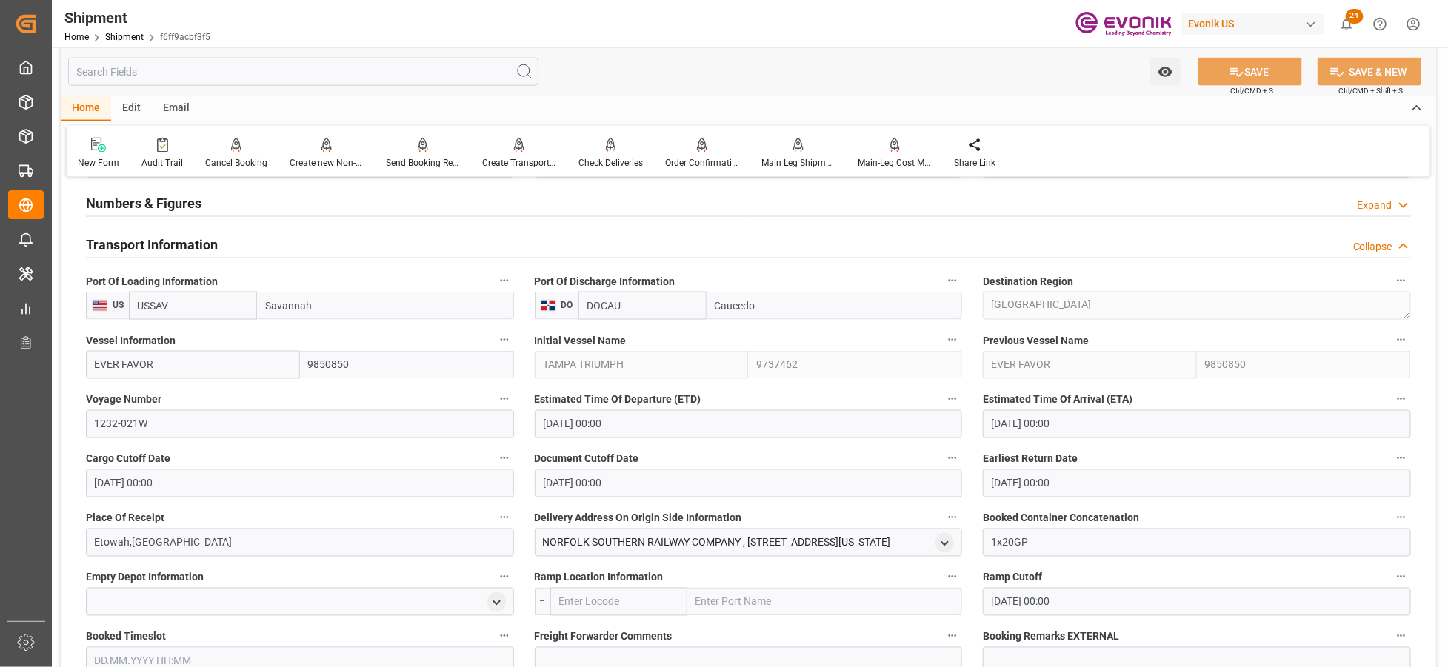
scroll to position [1151, 0]
